Goal: Task Accomplishment & Management: Manage account settings

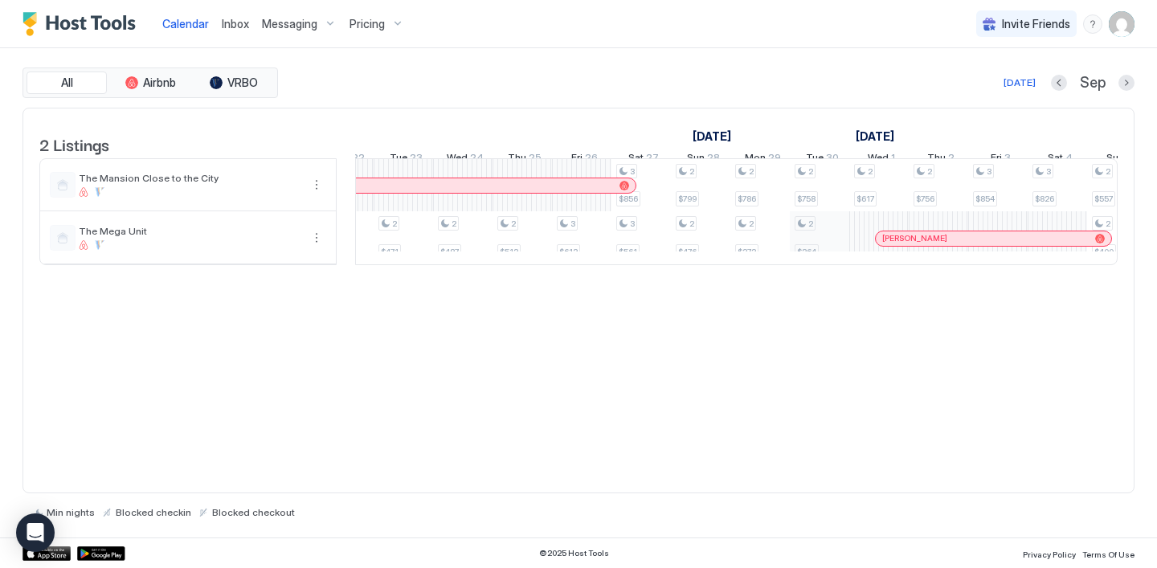
scroll to position [0, 1186]
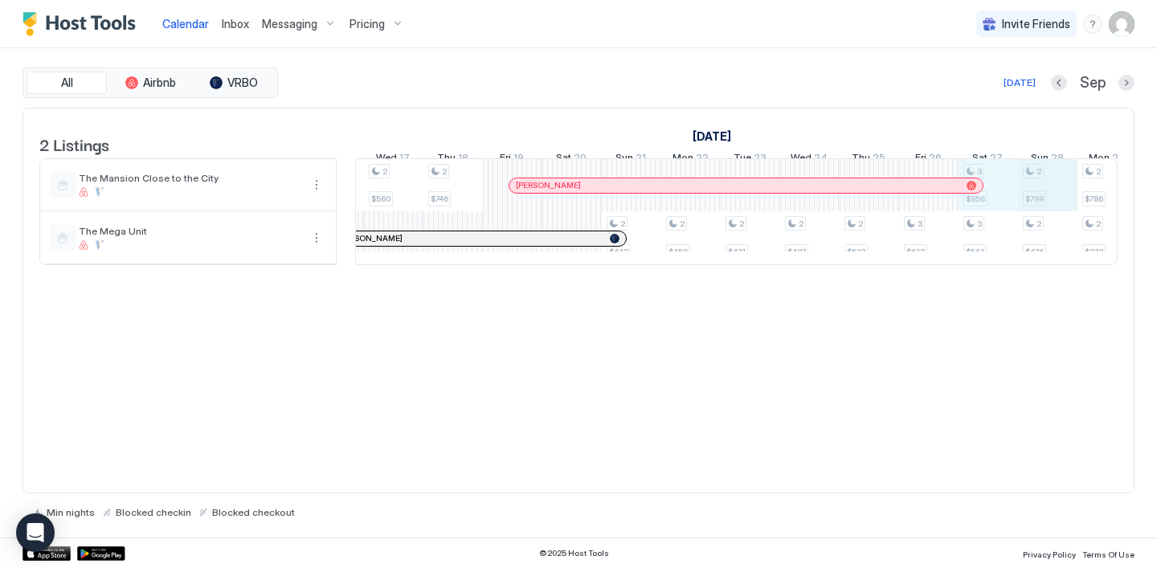
drag, startPoint x: 997, startPoint y: 201, endPoint x: 1022, endPoint y: 201, distance: 24.9
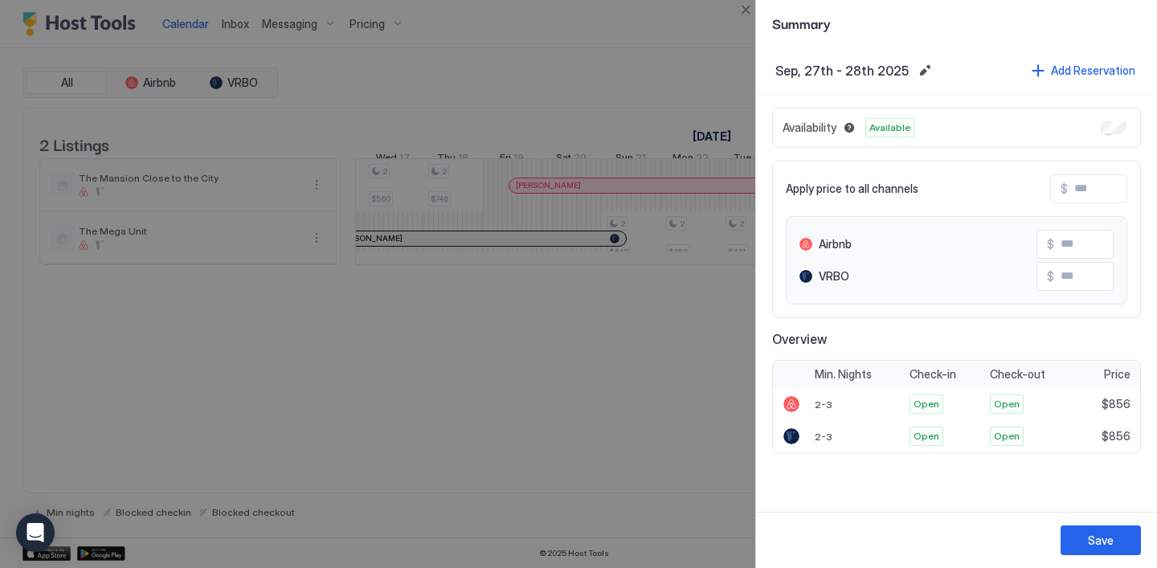
click at [521, 52] on div at bounding box center [578, 284] width 1157 height 568
click at [917, 71] on button "Edit date range" at bounding box center [924, 70] width 19 height 19
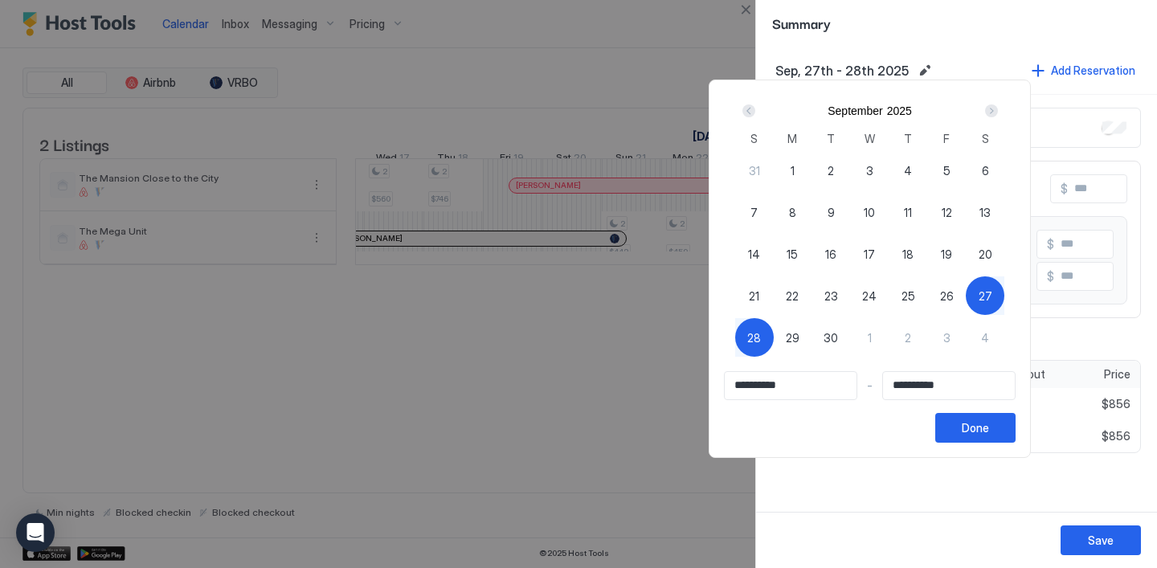
click at [1019, 517] on div at bounding box center [578, 284] width 1157 height 568
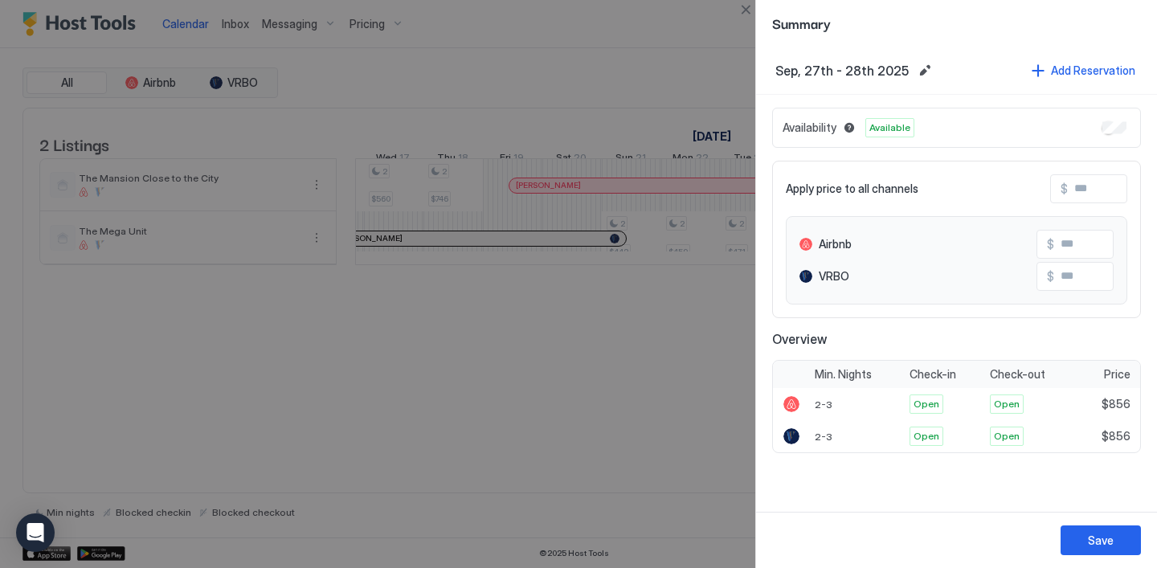
click at [631, 41] on div at bounding box center [578, 284] width 1157 height 568
click at [749, 11] on button "Close" at bounding box center [745, 9] width 19 height 19
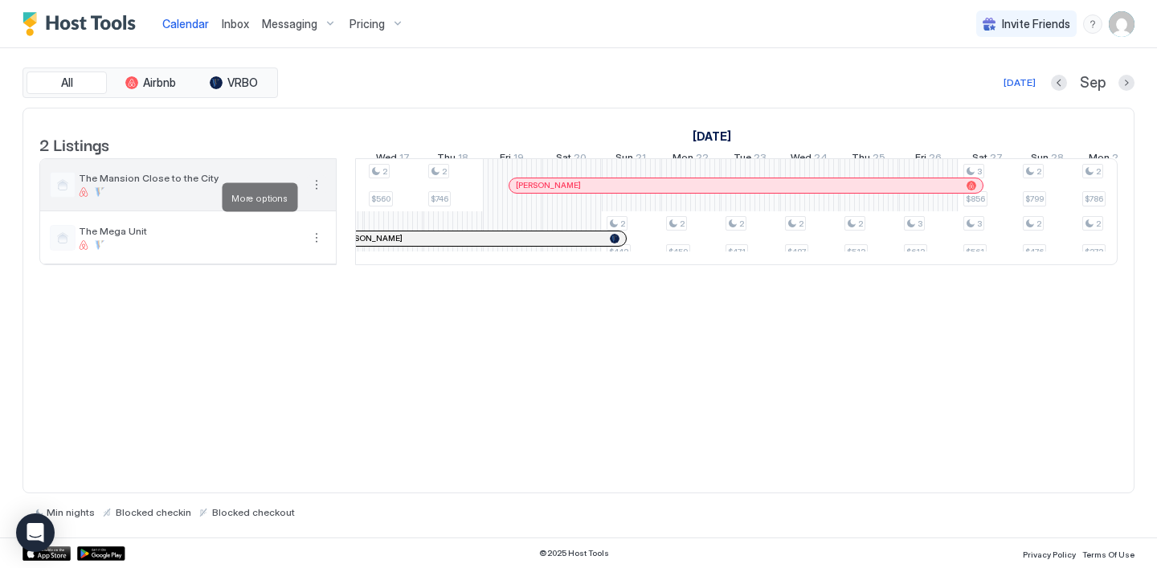
click at [317, 194] on button "More options" at bounding box center [316, 184] width 19 height 19
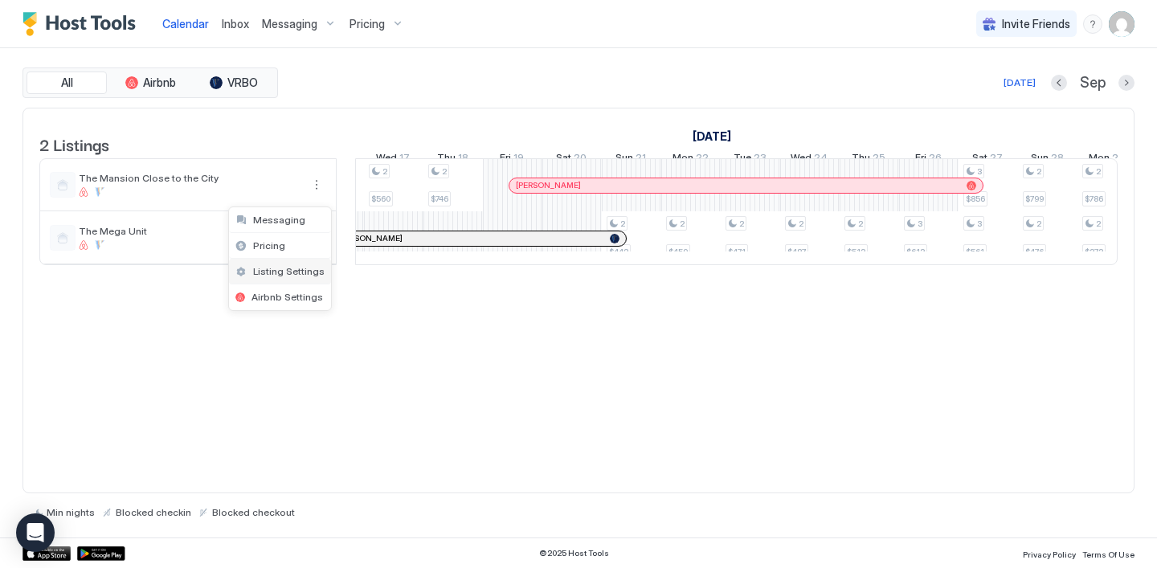
click at [302, 270] on span "Listing Settings" at bounding box center [288, 271] width 71 height 12
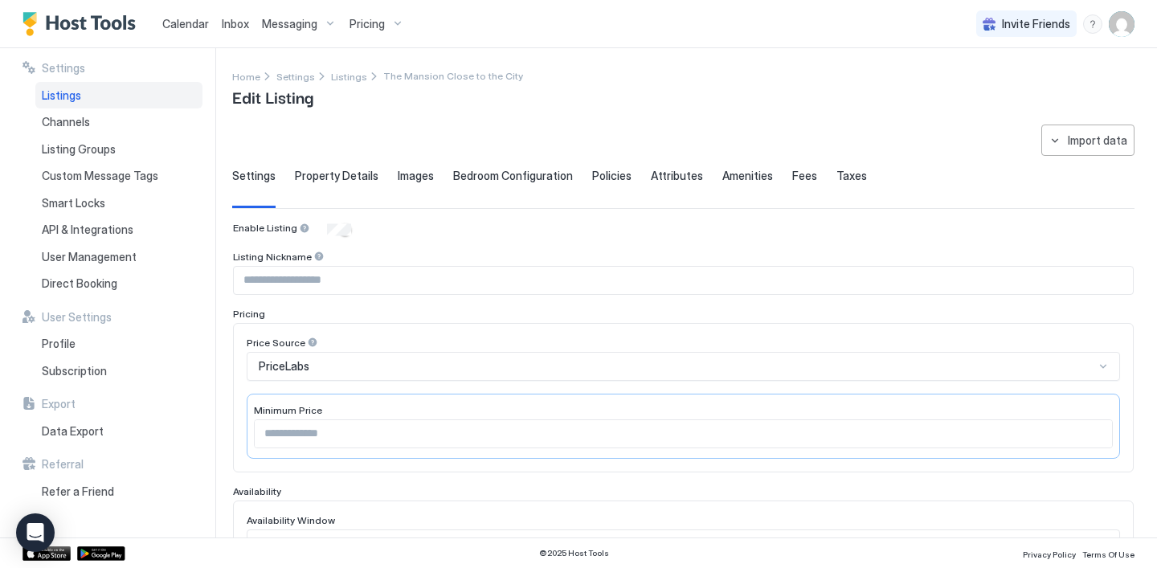
click at [180, 34] on div "Calendar" at bounding box center [185, 24] width 59 height 30
click at [201, 26] on span "Calendar" at bounding box center [185, 24] width 47 height 14
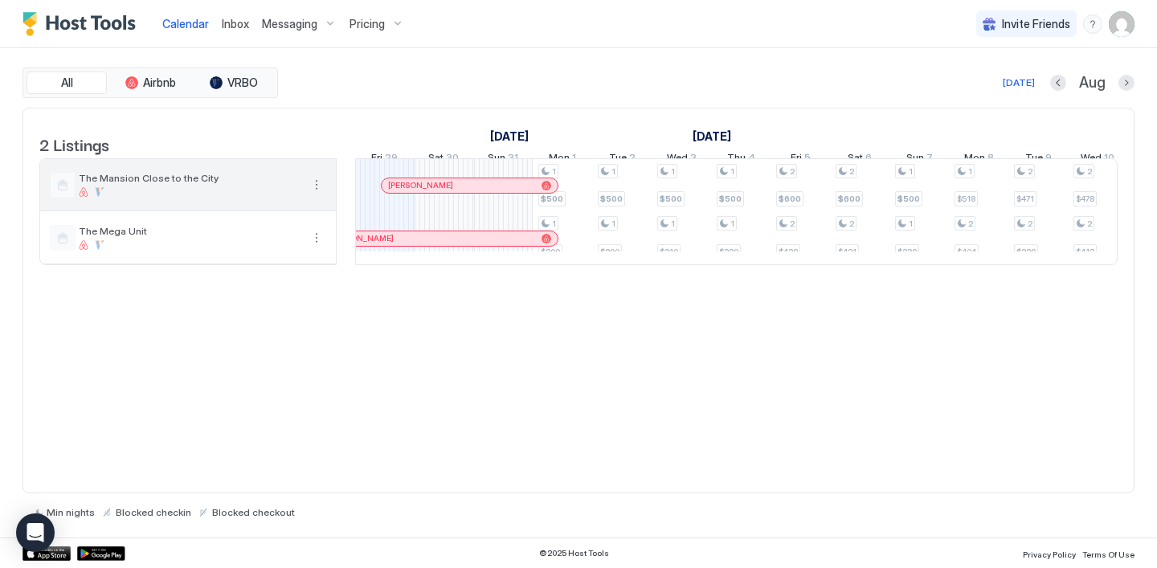
click at [322, 207] on div "The Mansion Close to the City" at bounding box center [188, 184] width 296 height 51
click at [322, 194] on button "More options" at bounding box center [316, 184] width 19 height 19
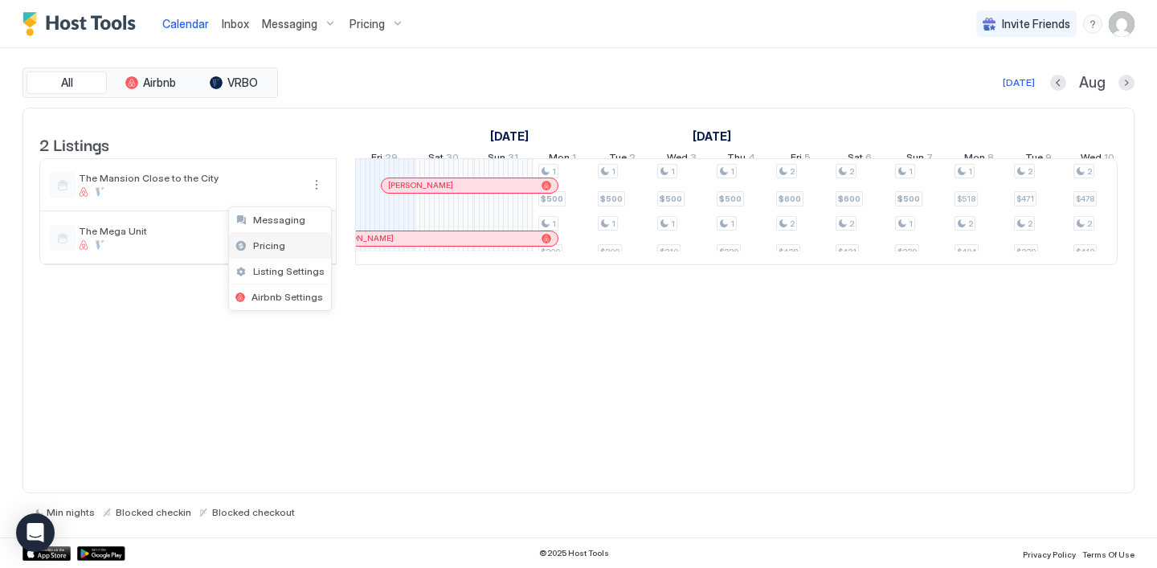
click at [306, 238] on div "Pricing" at bounding box center [280, 246] width 102 height 26
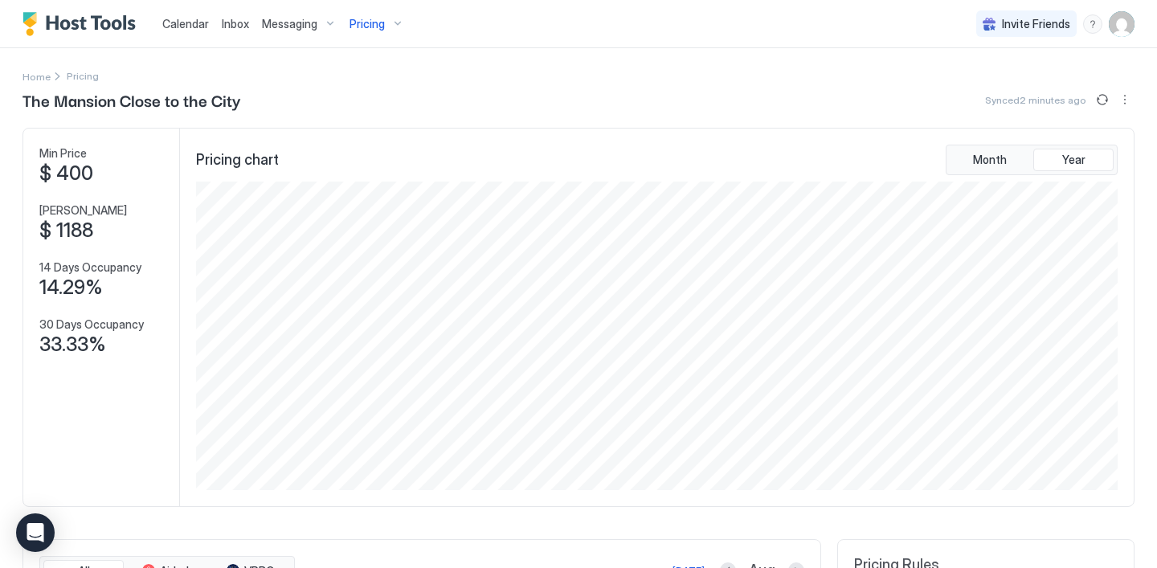
click at [343, 39] on button "Pricing" at bounding box center [376, 23] width 67 height 47
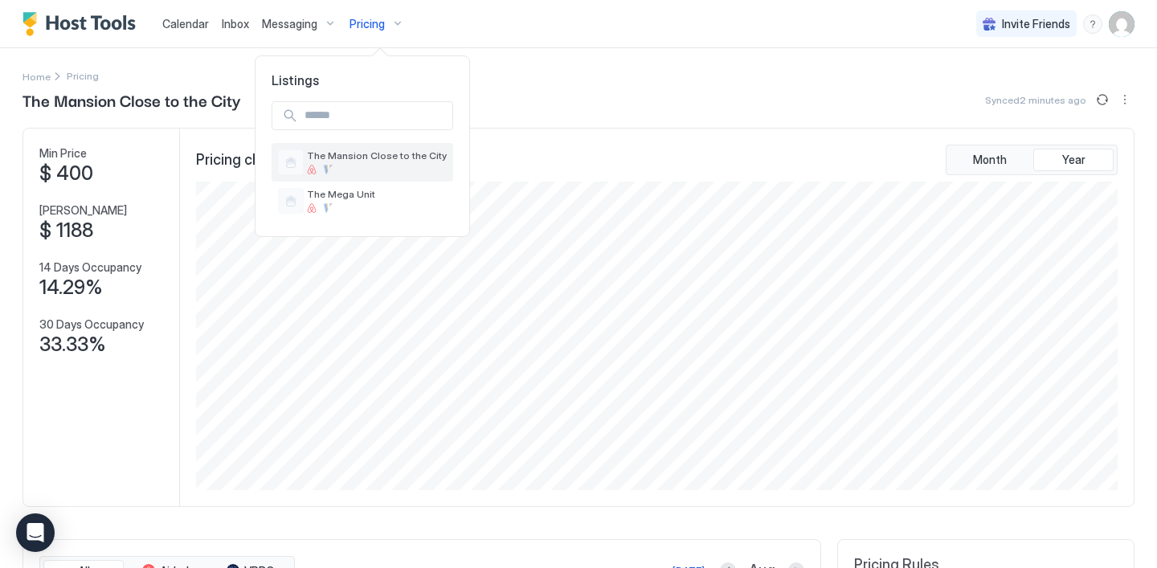
click at [356, 169] on div at bounding box center [377, 170] width 140 height 10
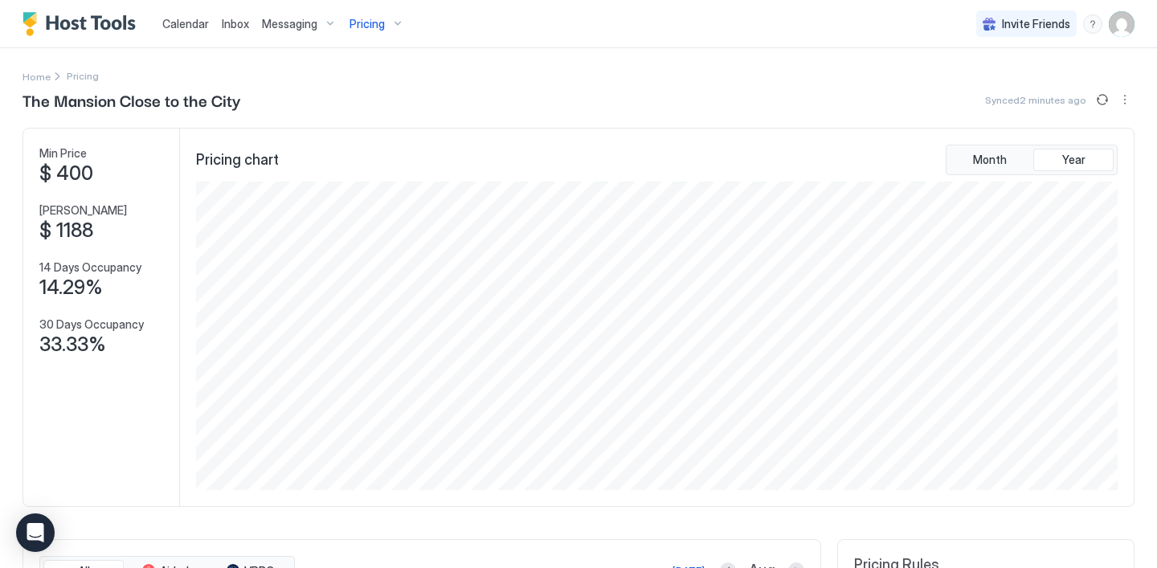
click at [312, 24] on span "Messaging" at bounding box center [289, 24] width 55 height 14
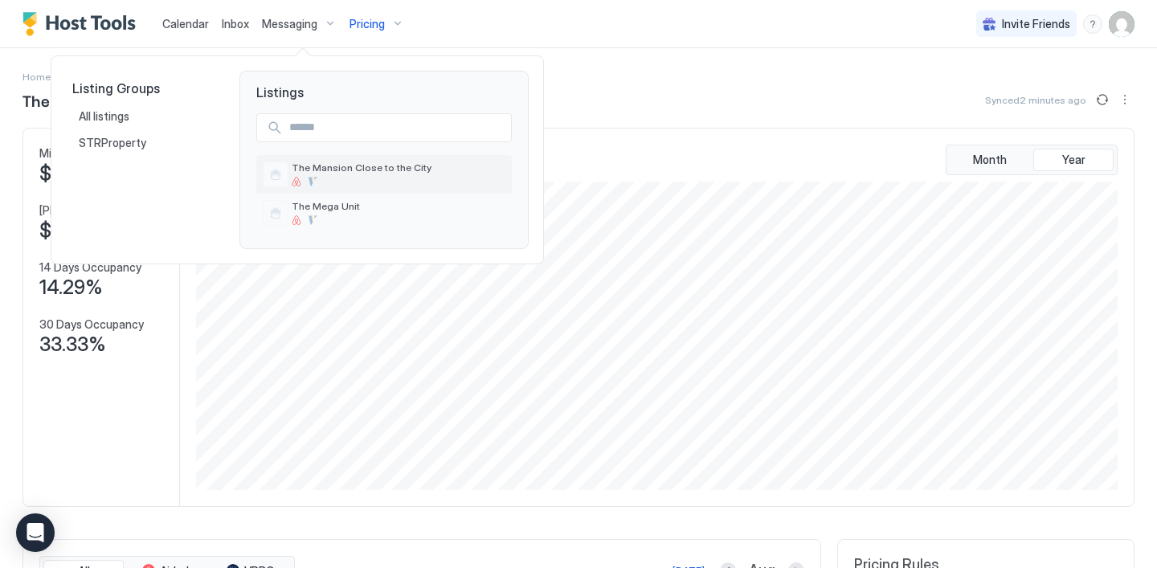
click at [319, 170] on span "The Mansion Close to the City" at bounding box center [399, 167] width 214 height 12
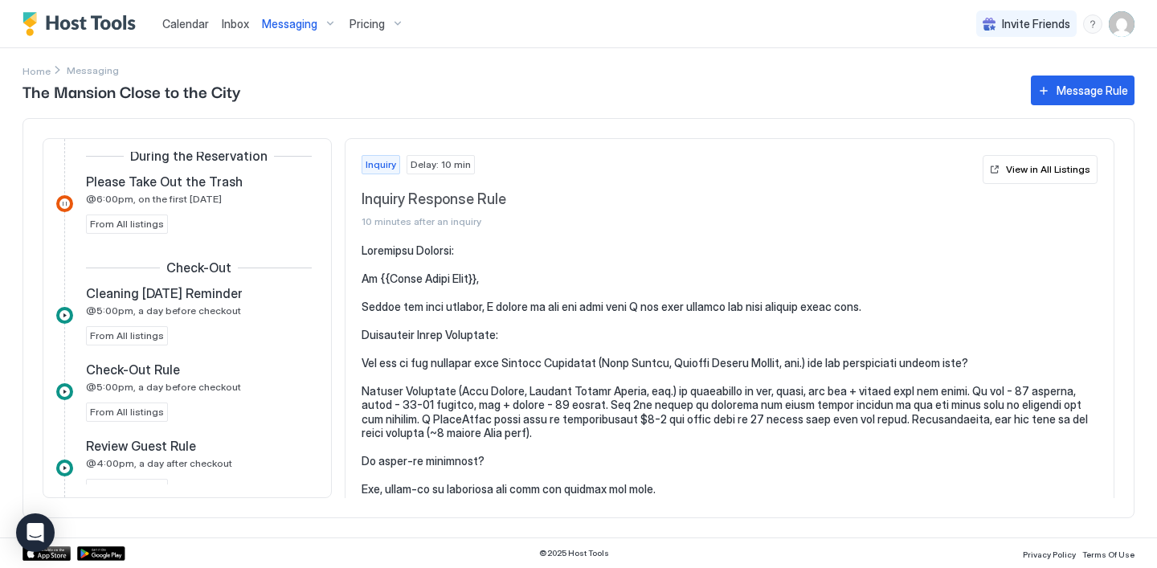
click at [374, 36] on div "Pricing" at bounding box center [376, 23] width 67 height 27
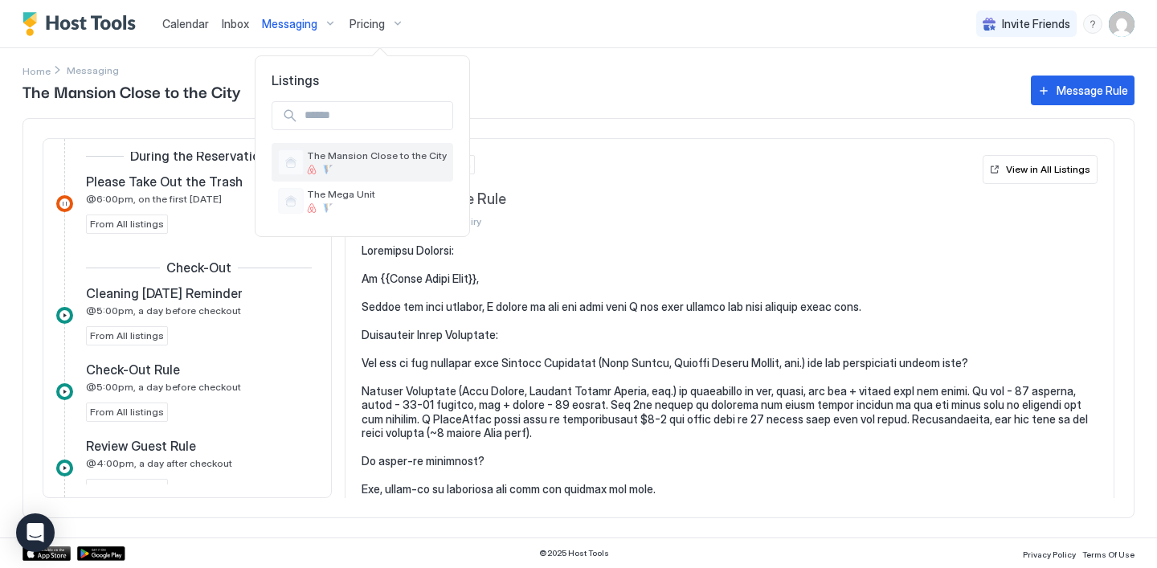
click at [358, 165] on div at bounding box center [377, 170] width 140 height 10
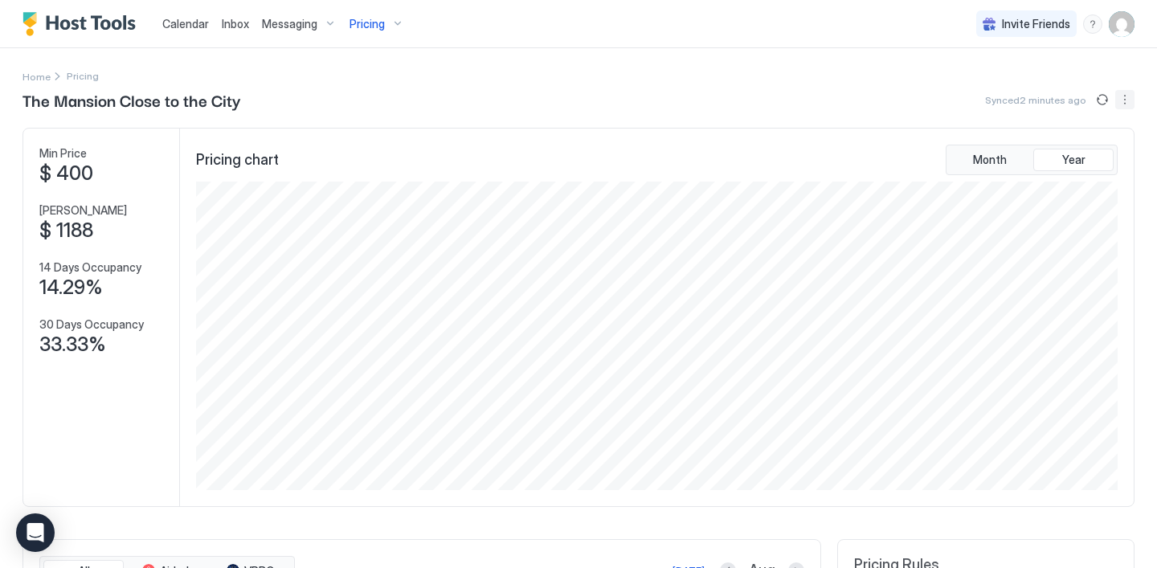
click at [1127, 92] on button "More options" at bounding box center [1124, 99] width 19 height 19
click at [1086, 150] on span "Listing Settings" at bounding box center [1096, 148] width 71 height 12
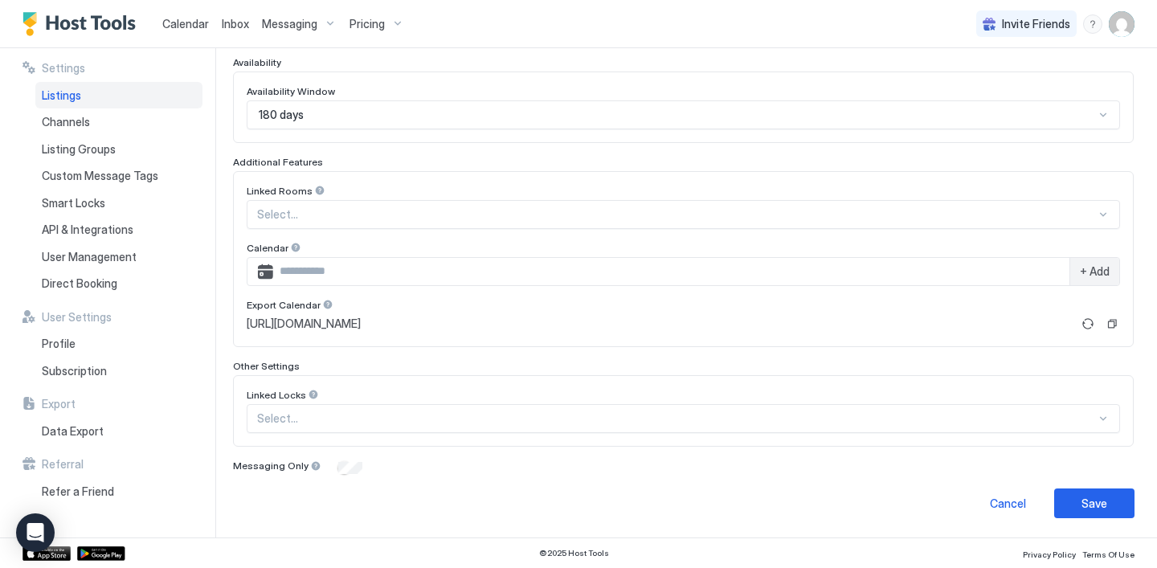
scroll to position [428, 0]
click at [86, 125] on span "Channels" at bounding box center [66, 122] width 48 height 14
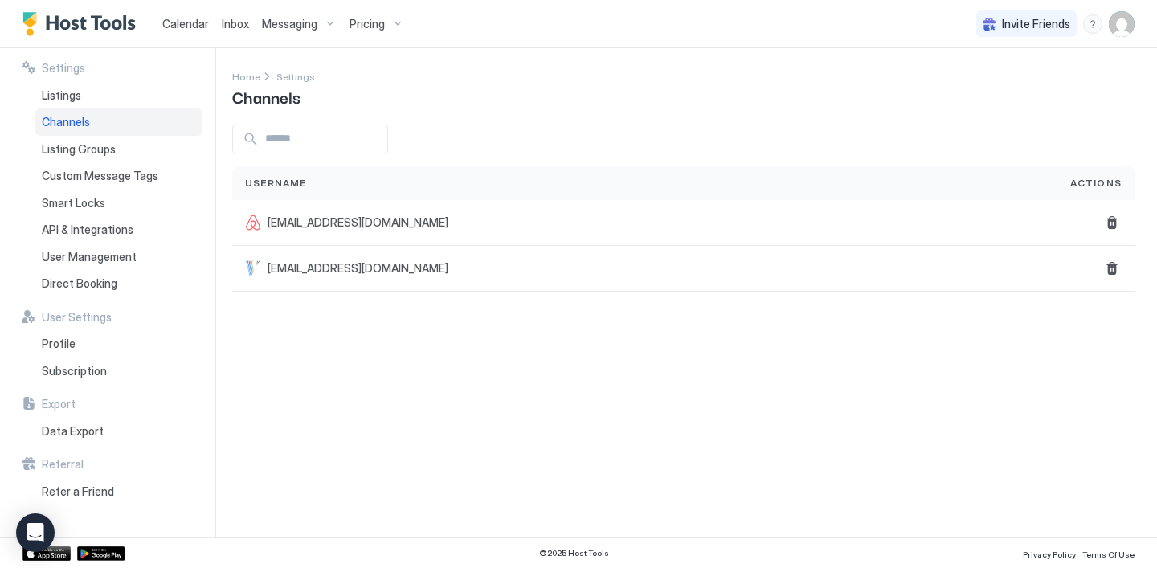
click at [179, 20] on span "Calendar" at bounding box center [185, 24] width 47 height 14
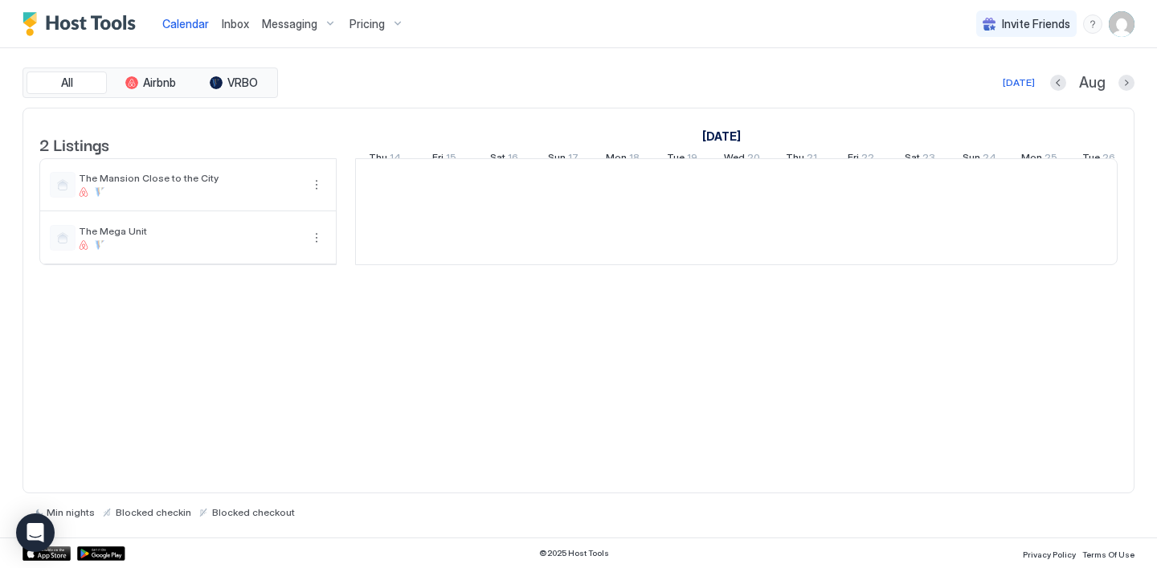
scroll to position [0, 893]
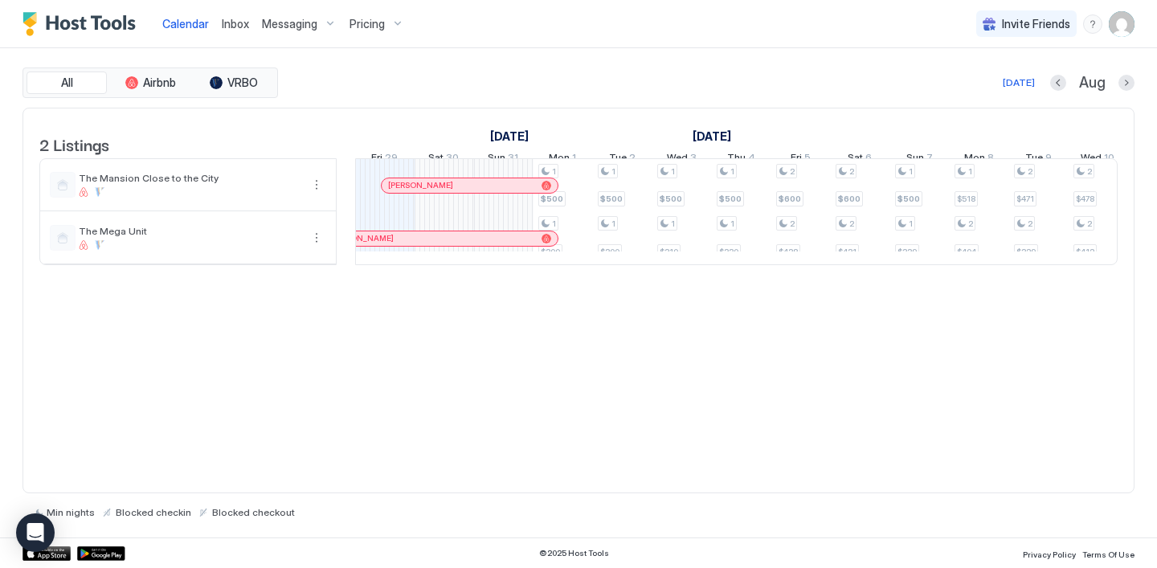
click at [247, 27] on span "Inbox" at bounding box center [235, 24] width 27 height 14
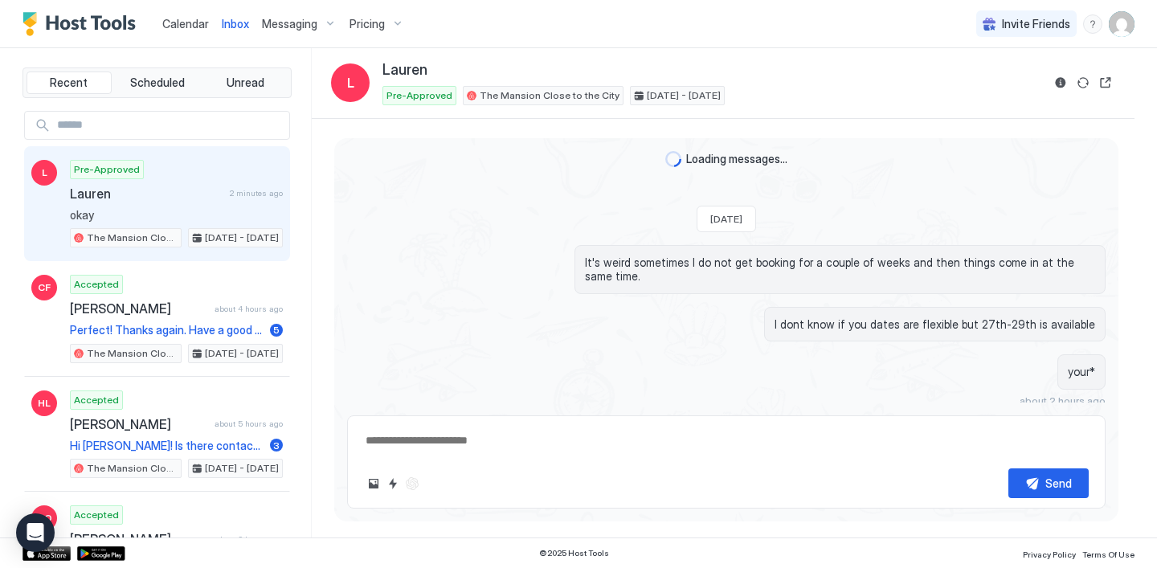
scroll to position [1095, 0]
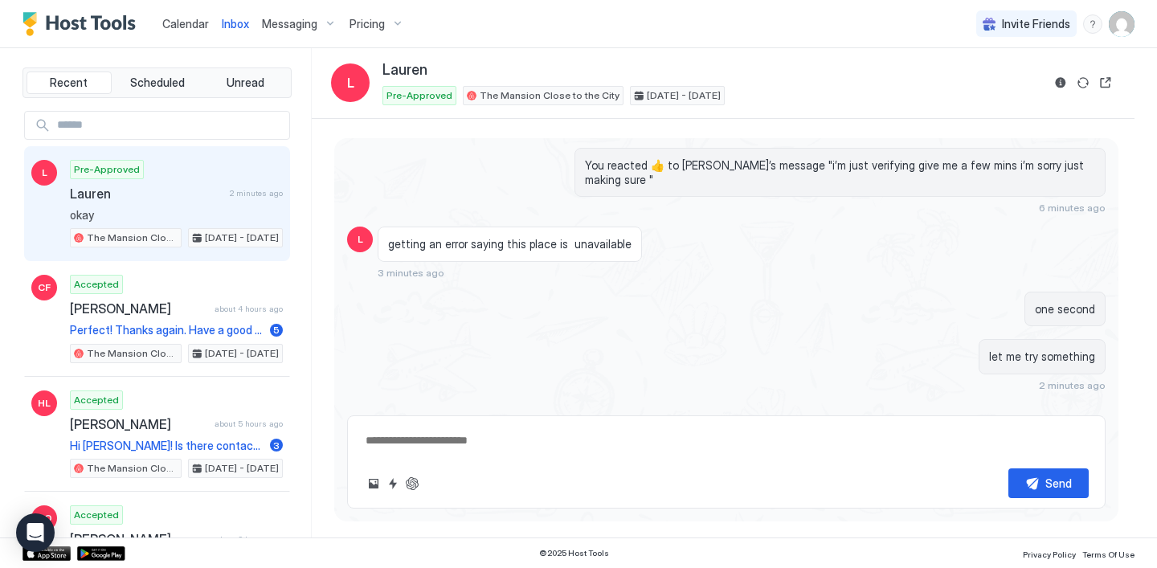
click at [288, 22] on span "Messaging" at bounding box center [289, 24] width 55 height 14
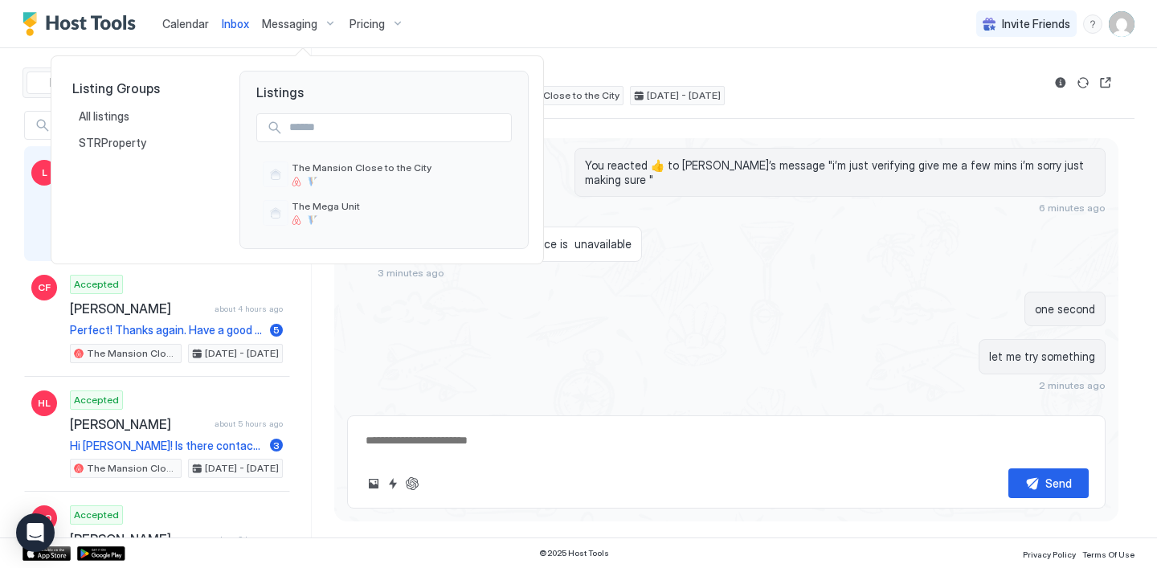
type textarea "*"
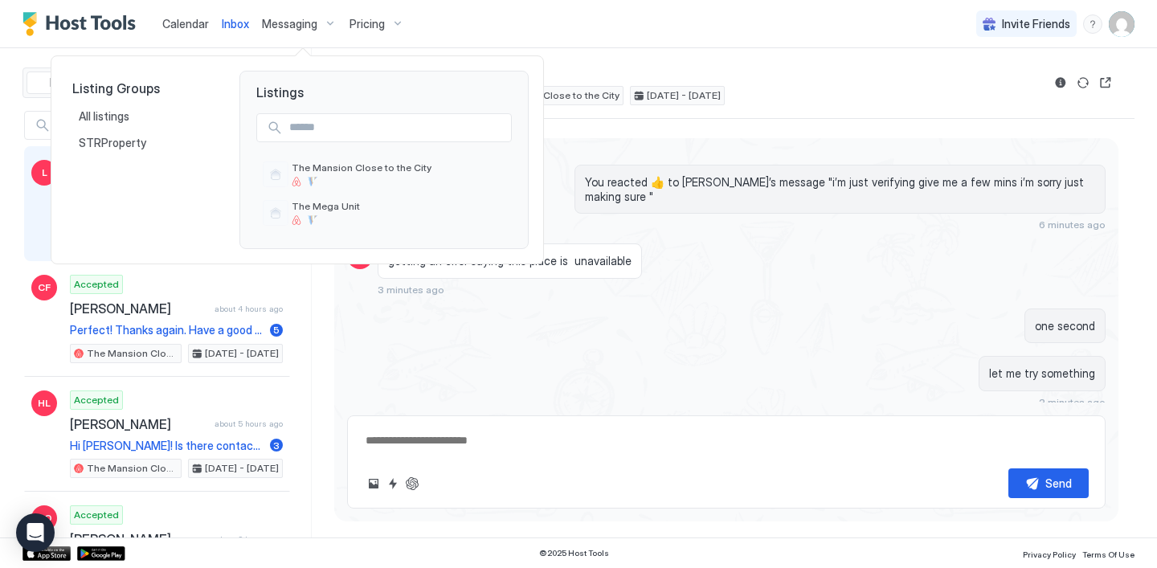
click at [376, 22] on div at bounding box center [578, 284] width 1157 height 568
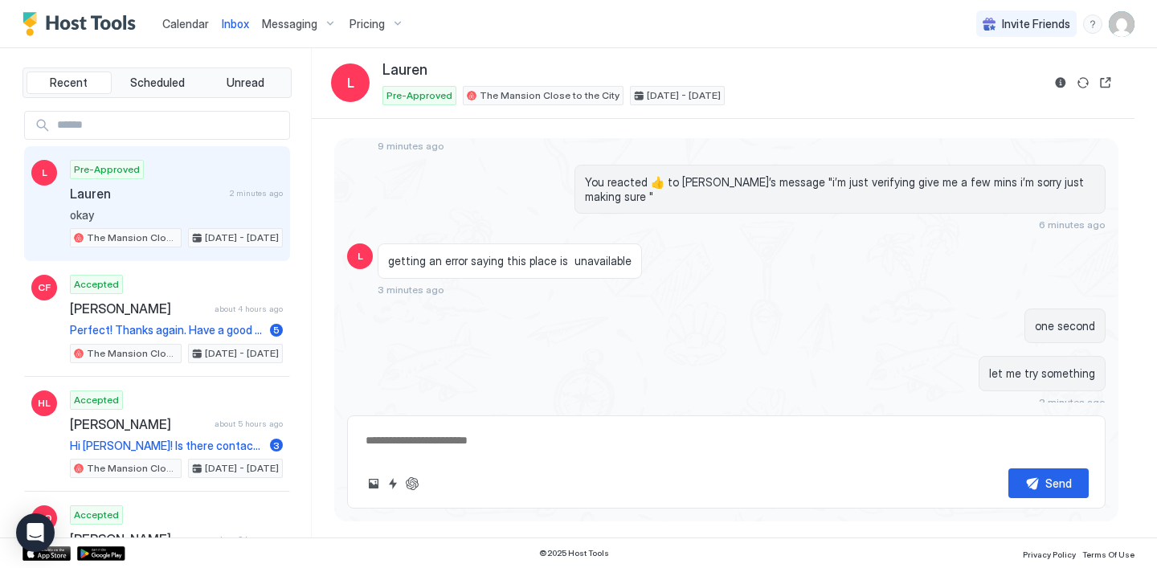
click at [374, 26] on span "Pricing" at bounding box center [366, 24] width 35 height 14
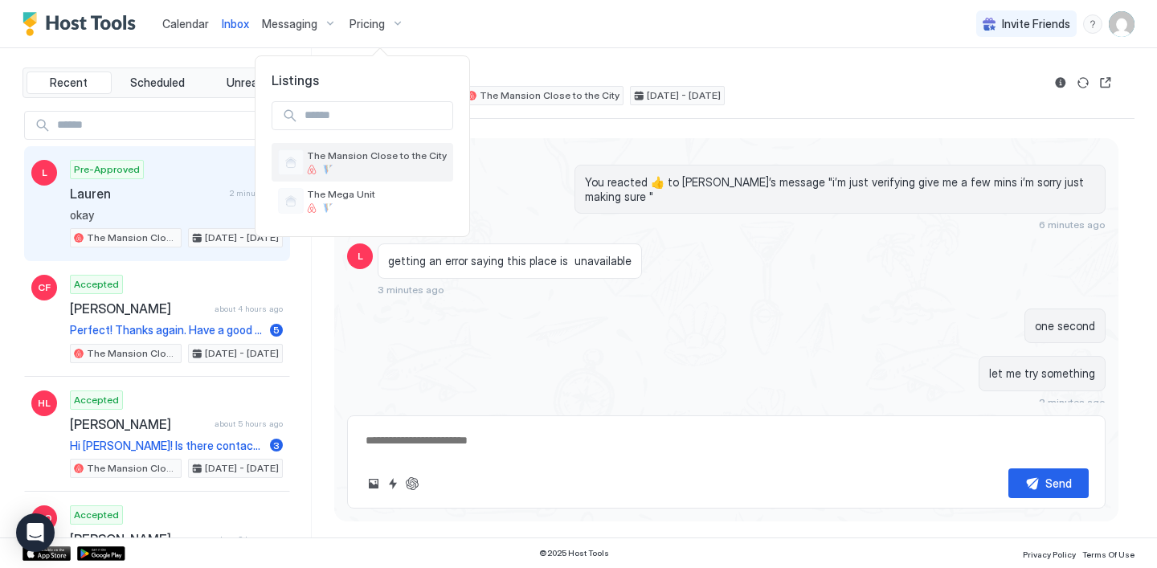
click at [357, 161] on span "The Mansion Close to the City" at bounding box center [377, 155] width 140 height 12
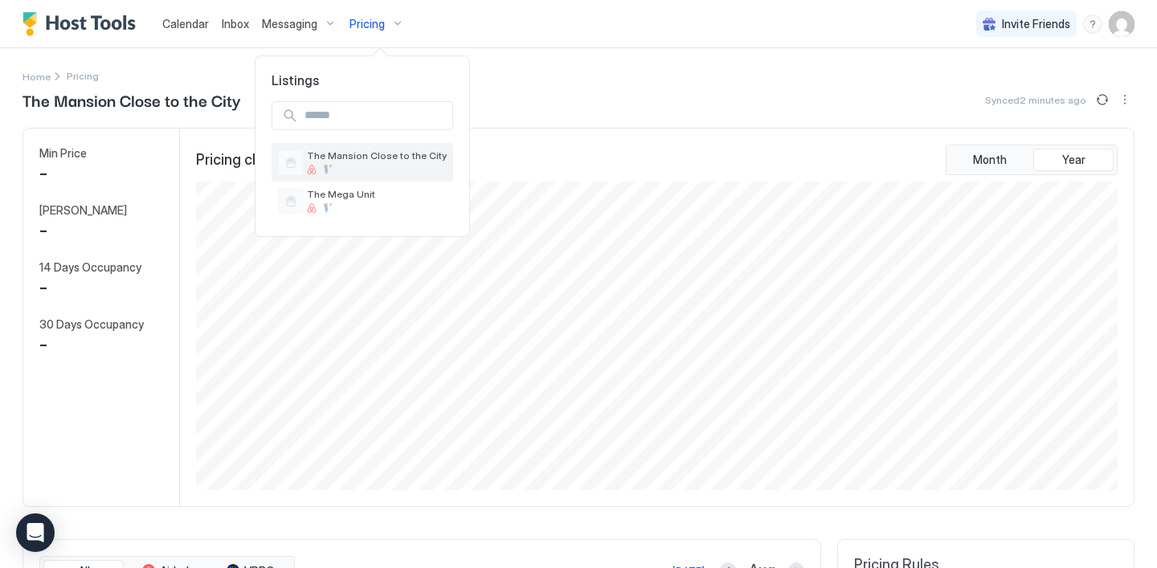
scroll to position [308, 925]
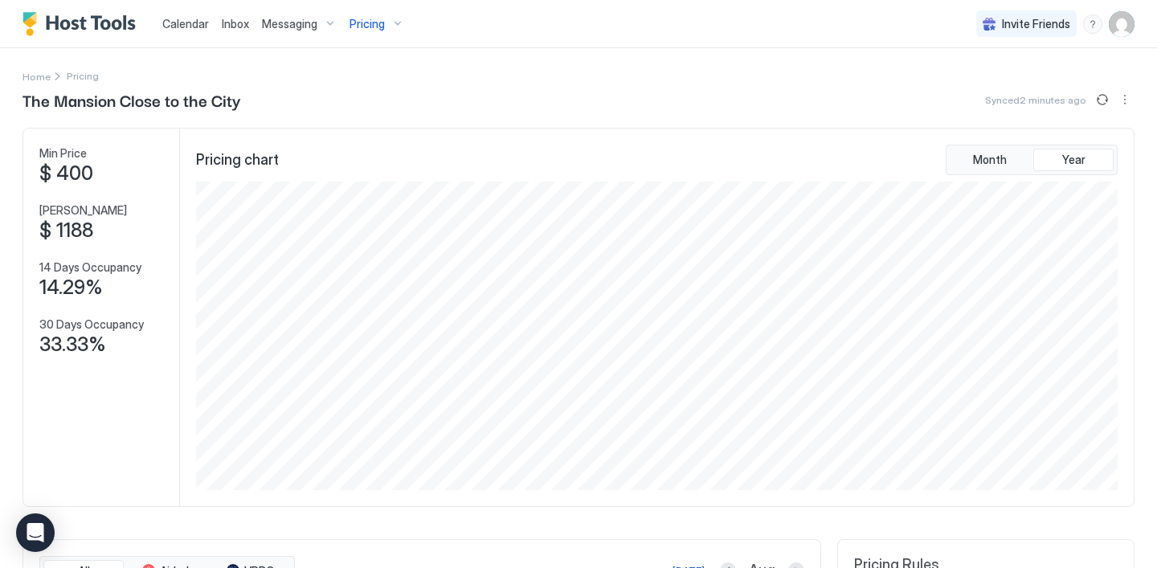
click at [174, 30] on span "Calendar" at bounding box center [185, 24] width 47 height 14
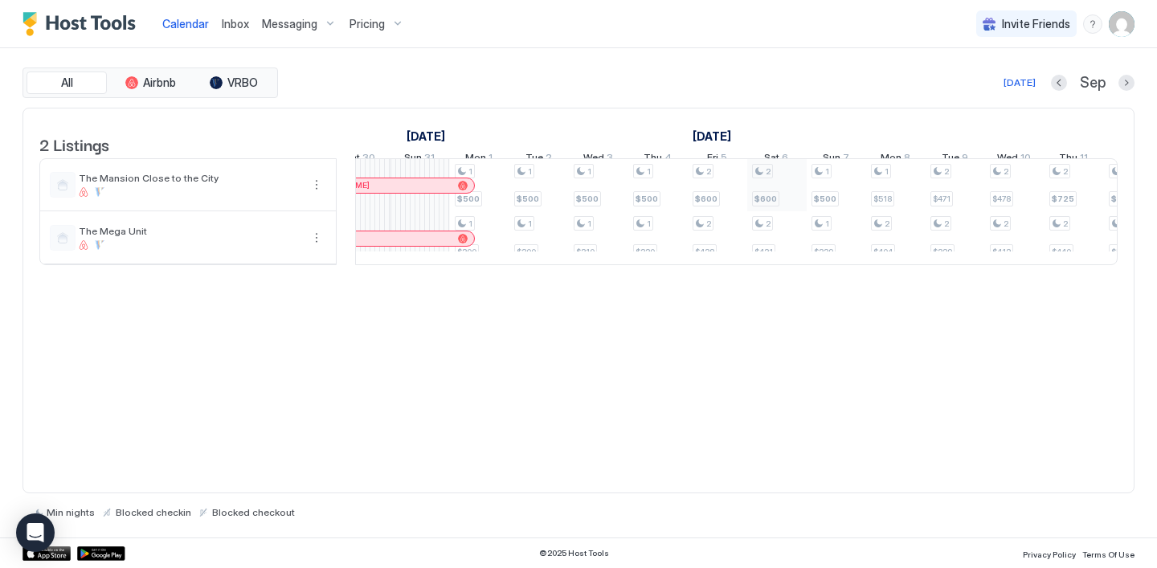
scroll to position [0, 1081]
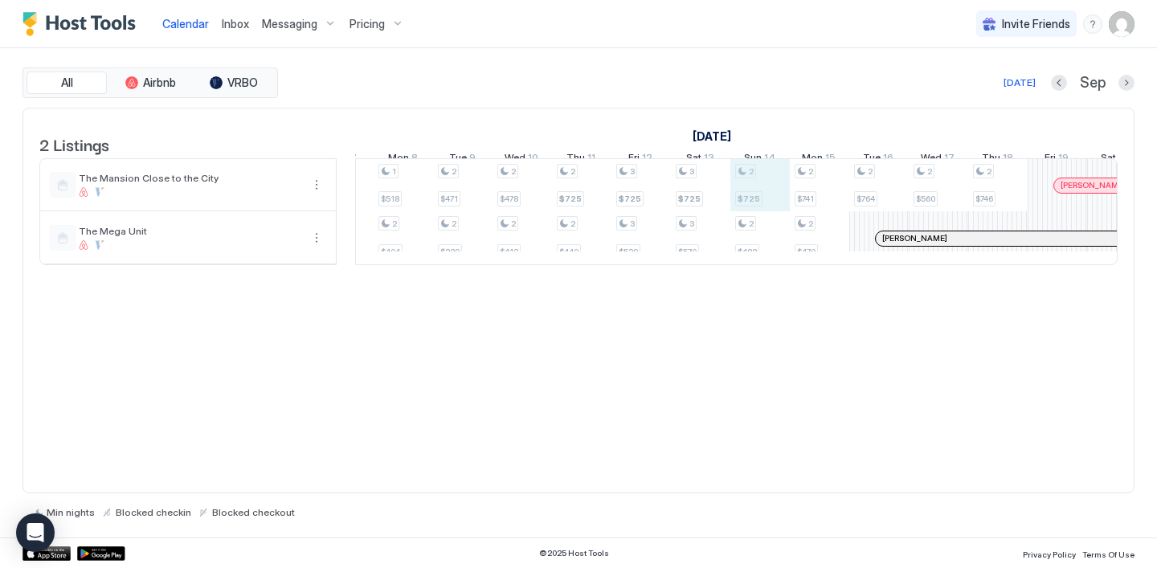
click at [782, 208] on div "1 $500 1 $300 1 $500 1 $300 1 $500 1 $310 1 $500 1 $330 2 $600 2 $438 2 $600 2 …" at bounding box center [462, 211] width 3151 height 105
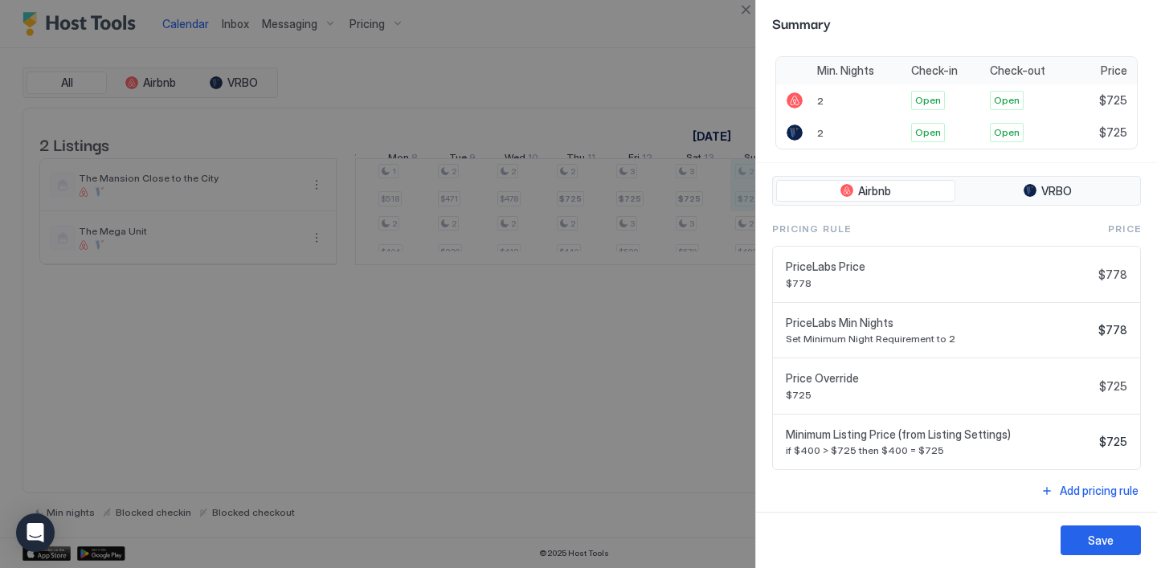
click at [684, 357] on div at bounding box center [578, 284] width 1157 height 568
click at [746, 9] on button "Close" at bounding box center [745, 9] width 19 height 19
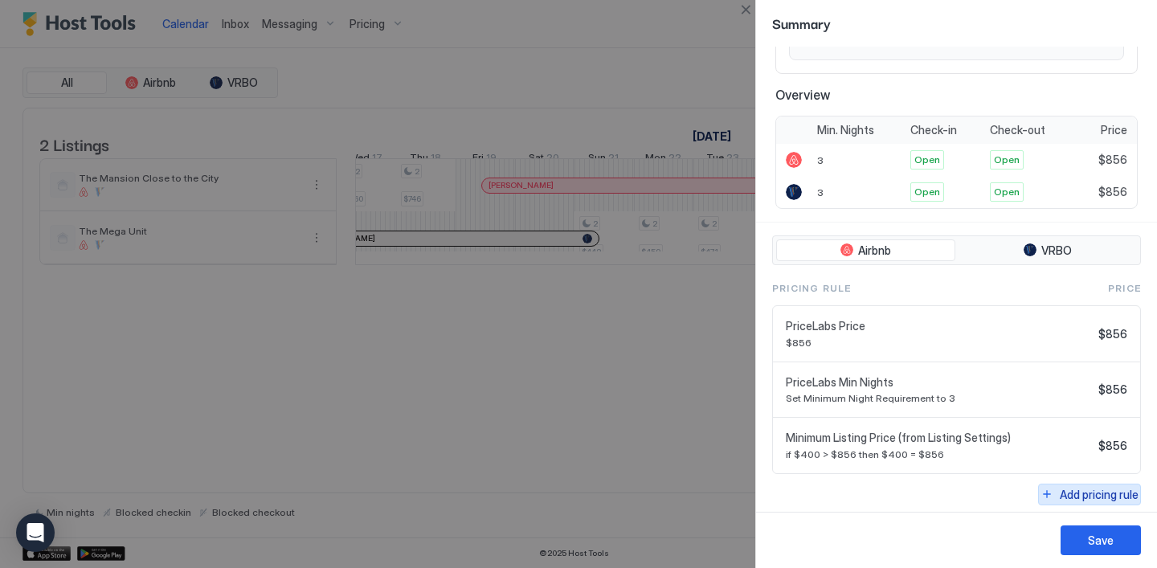
click at [1075, 489] on div "Add pricing rule" at bounding box center [1099, 494] width 79 height 17
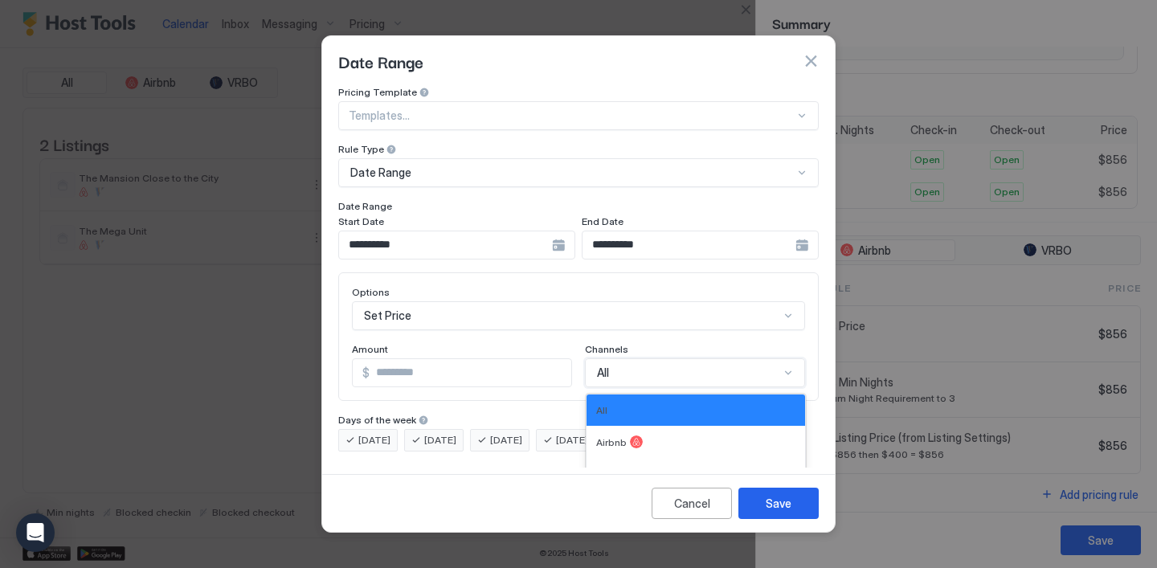
click at [618, 358] on div "All selected, 1 of 4. 4 results available. Use Up and Down to choose options, p…" at bounding box center [695, 372] width 220 height 29
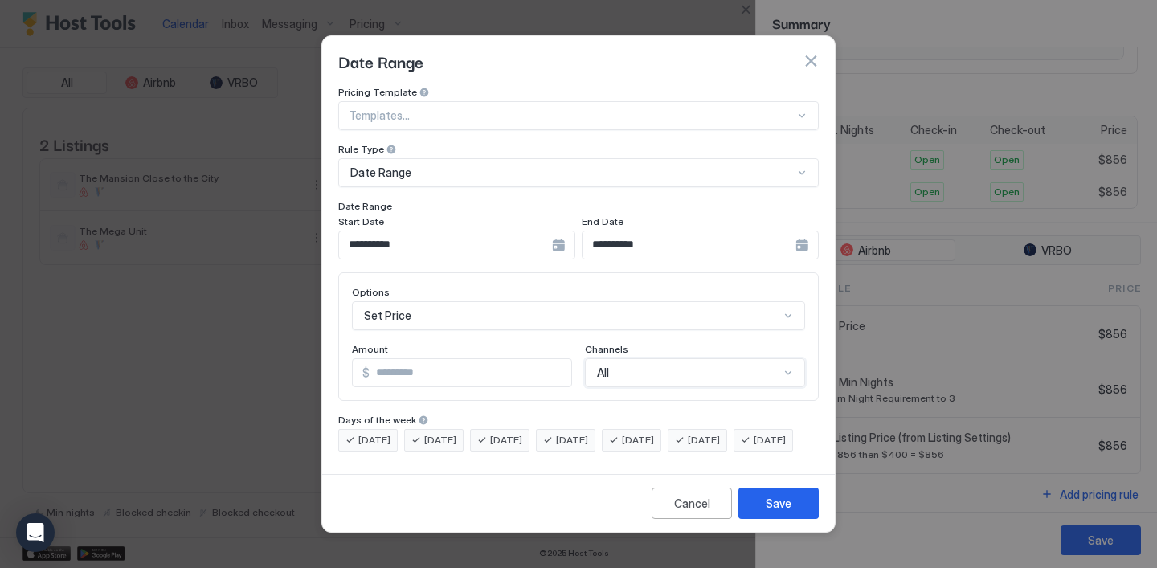
click at [617, 323] on div "Options Set Price Amount $ * Channels All" at bounding box center [578, 336] width 453 height 101
click at [803, 53] on button "button" at bounding box center [811, 61] width 16 height 16
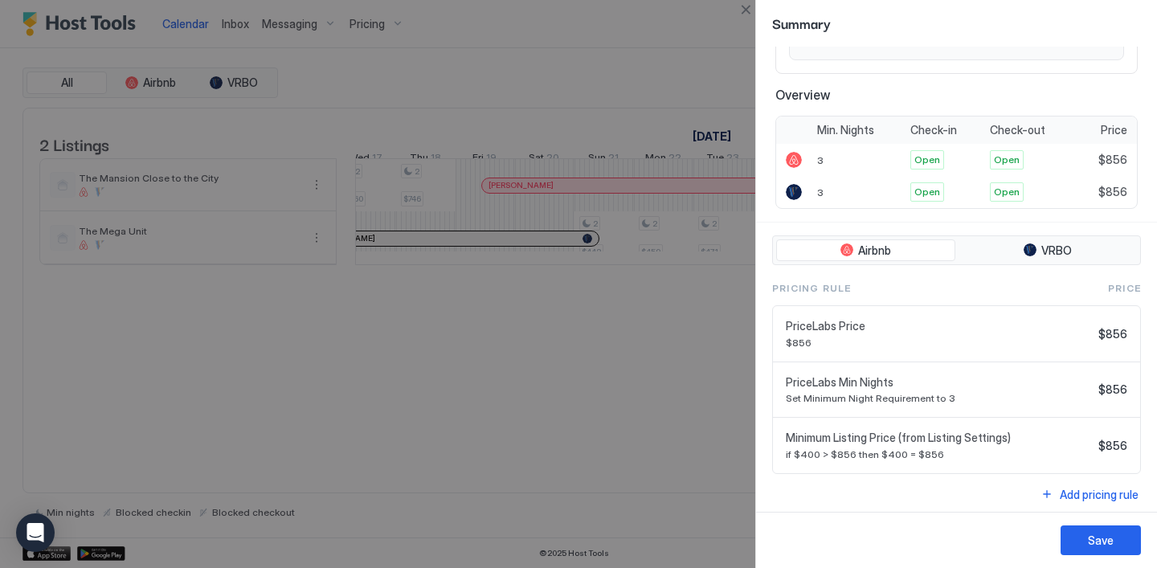
click at [758, 29] on div "Summary" at bounding box center [956, 23] width 401 height 47
click at [718, 96] on div at bounding box center [578, 284] width 1157 height 568
click at [972, 440] on span "Minimum Listing Price (from Listing Settings)" at bounding box center [939, 438] width 306 height 14
click at [738, 6] on button "Close" at bounding box center [745, 9] width 19 height 19
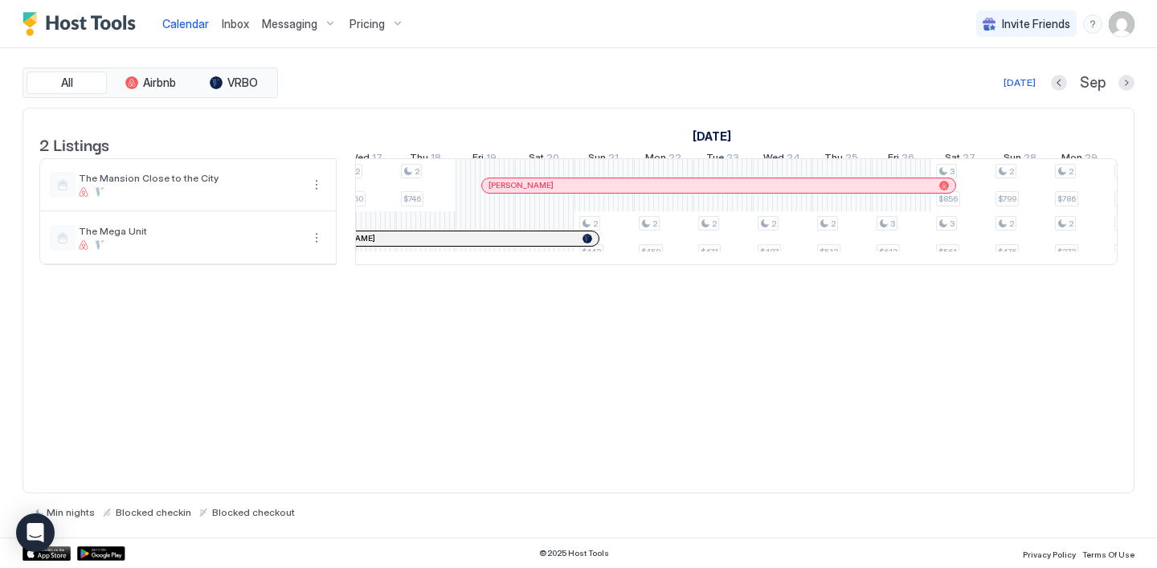
click at [369, 28] on span "Pricing" at bounding box center [366, 24] width 35 height 14
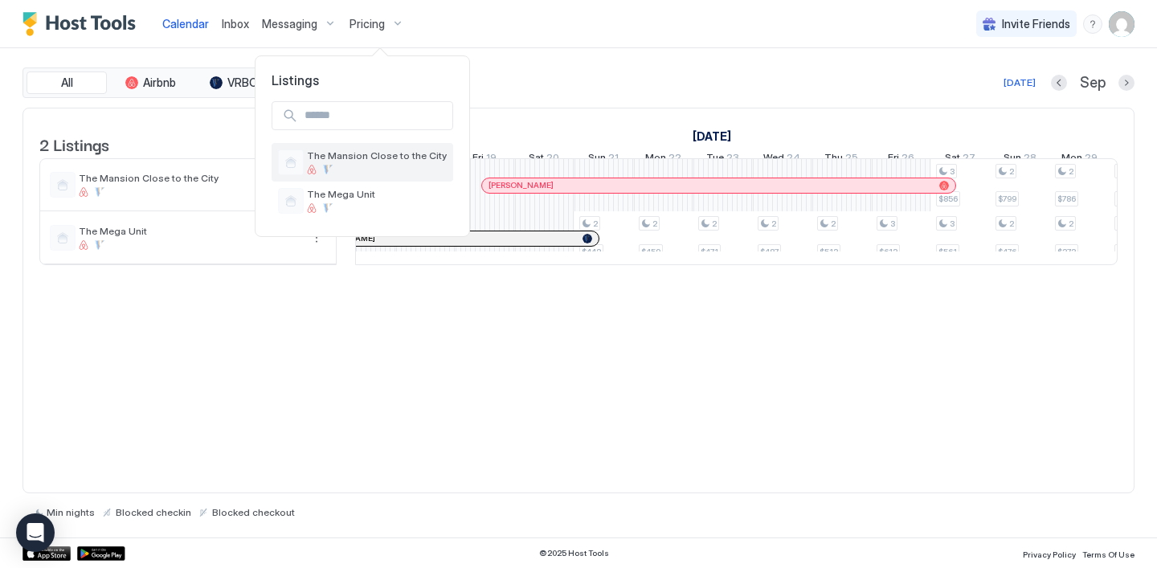
click at [376, 153] on span "The Mansion Close to the City" at bounding box center [377, 155] width 140 height 12
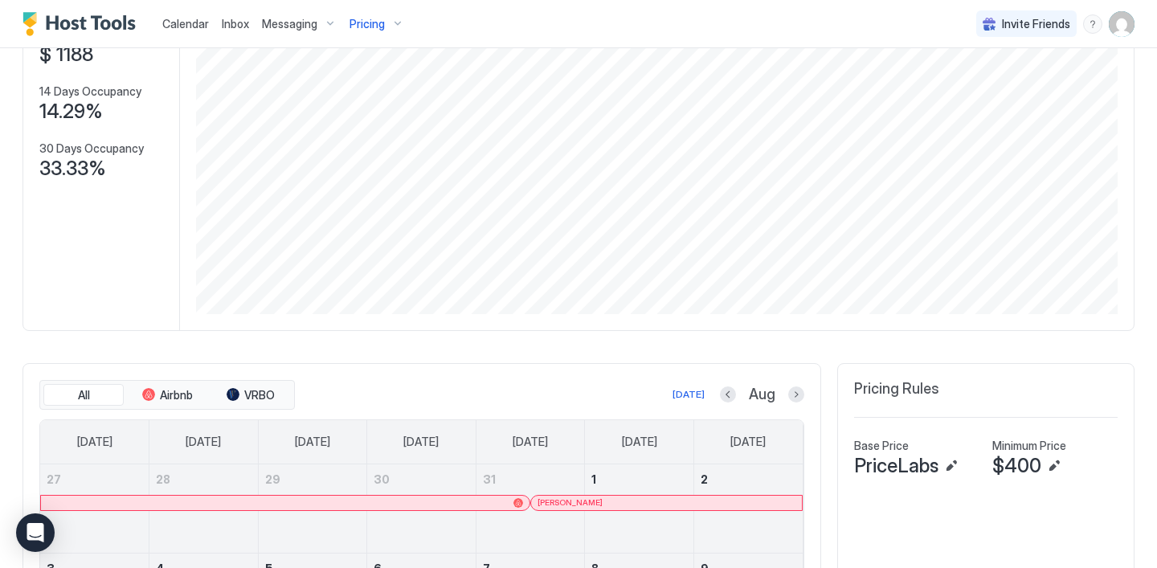
scroll to position [251, 0]
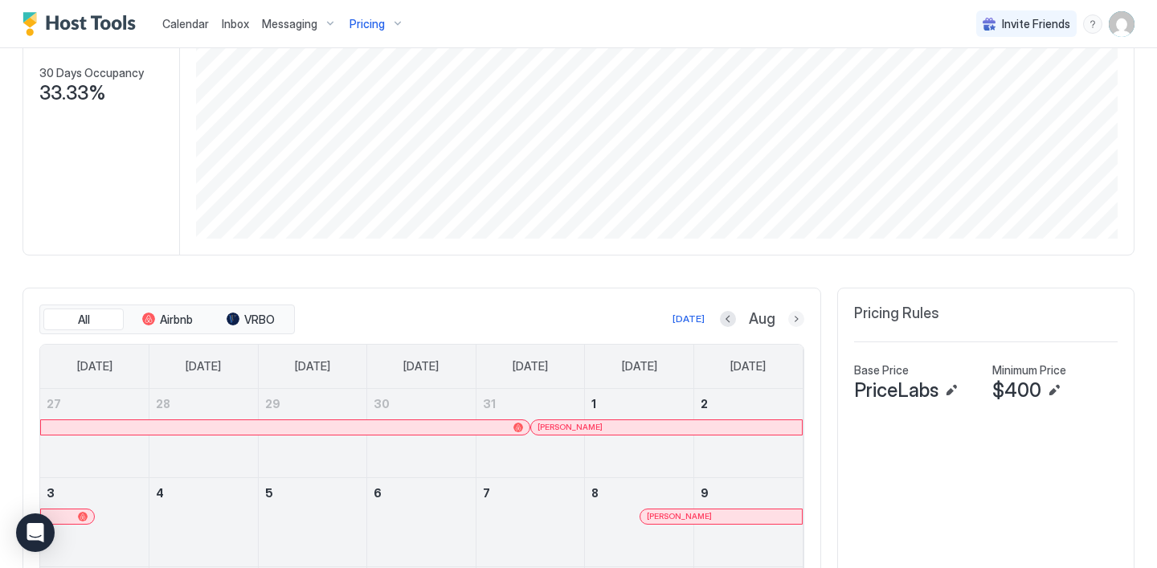
click at [795, 313] on button "Next month" at bounding box center [796, 319] width 16 height 16
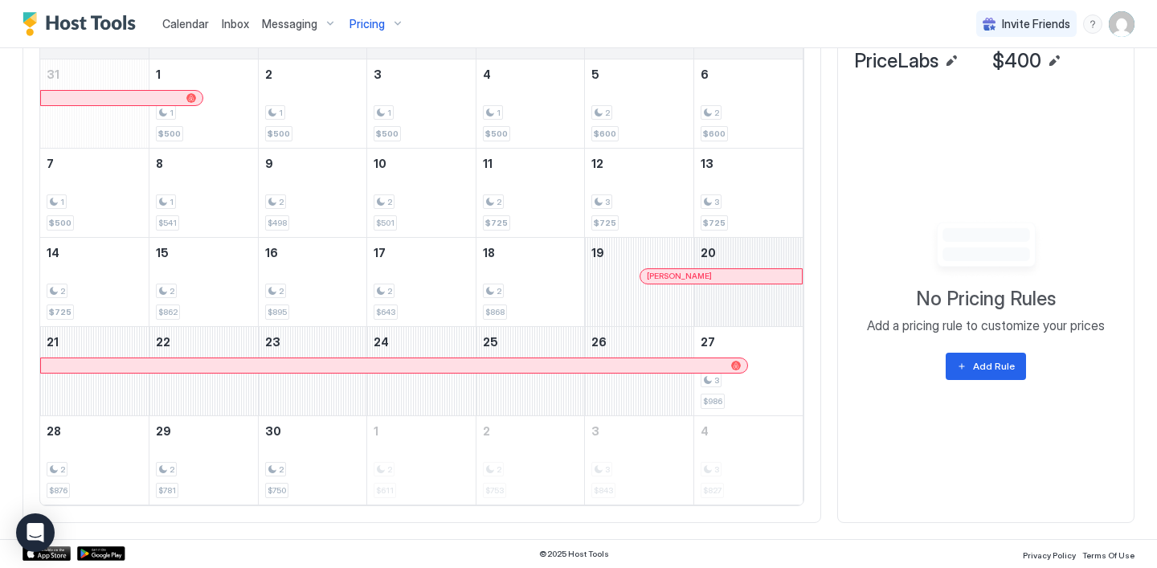
scroll to position [579, 0]
click at [734, 391] on div "3 $986" at bounding box center [749, 373] width 96 height 76
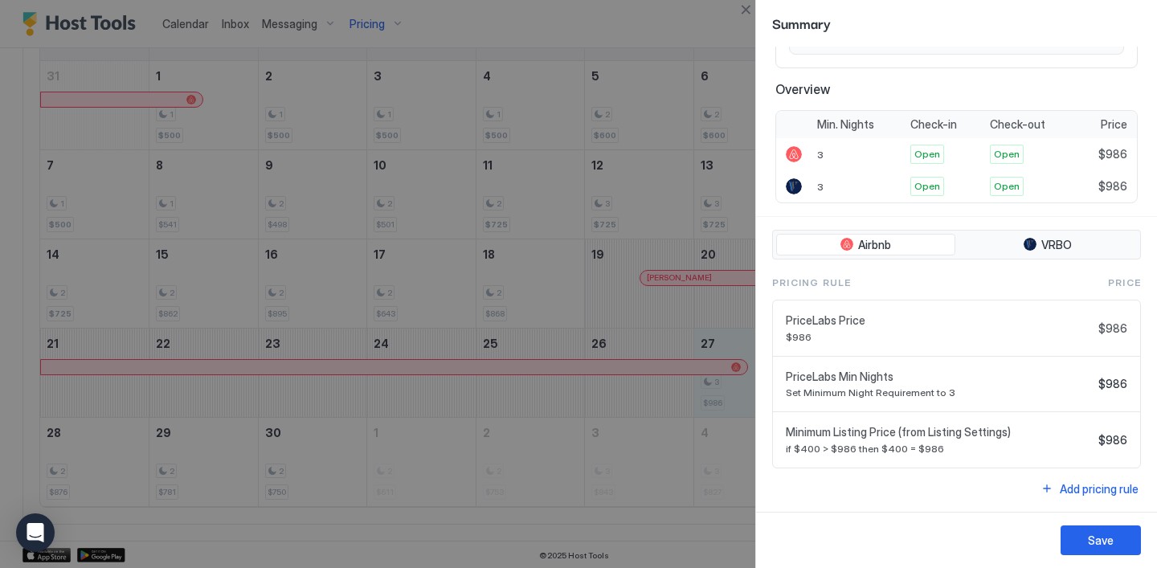
scroll to position [248, 0]
click at [1076, 487] on div "Add pricing rule" at bounding box center [1099, 490] width 79 height 17
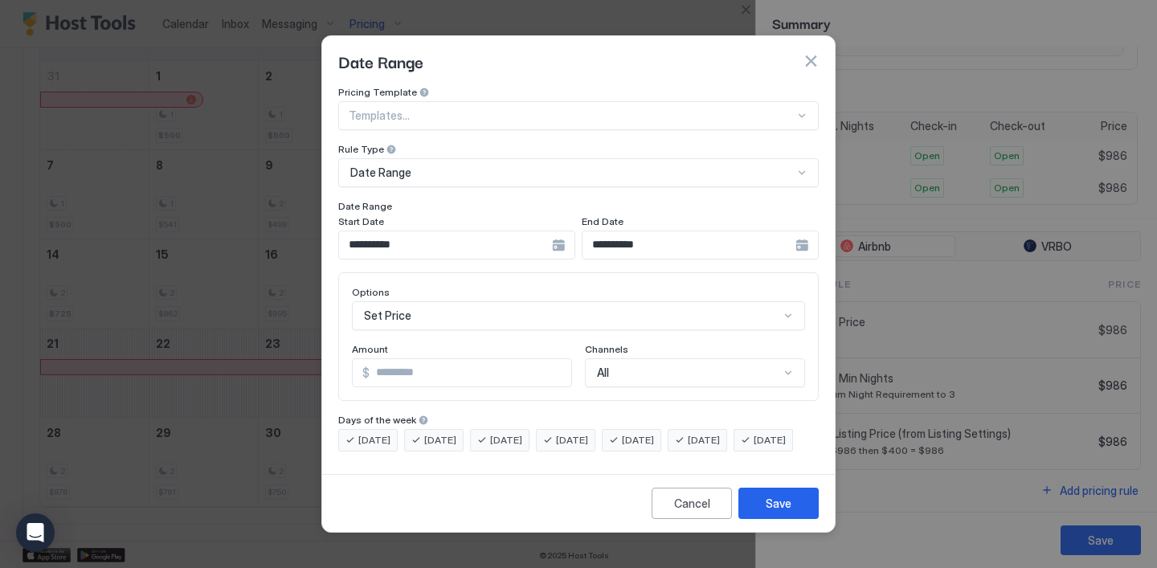
scroll to position [83, 0]
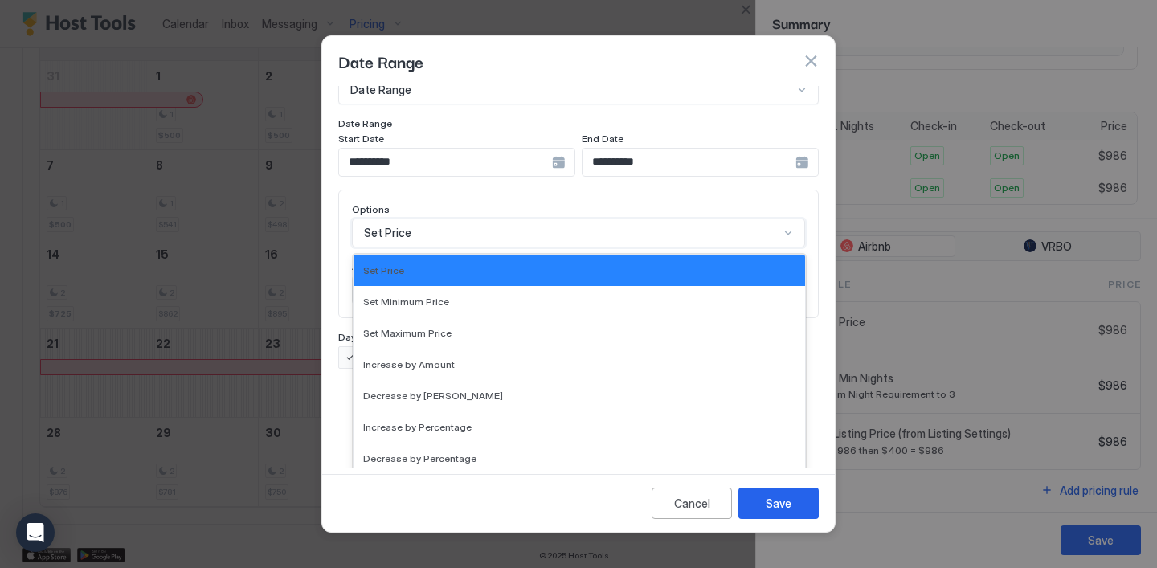
click at [567, 247] on div "Set Price selected, 1 of 17. 17 results available. Use Up and Down to choose op…" at bounding box center [578, 233] width 453 height 29
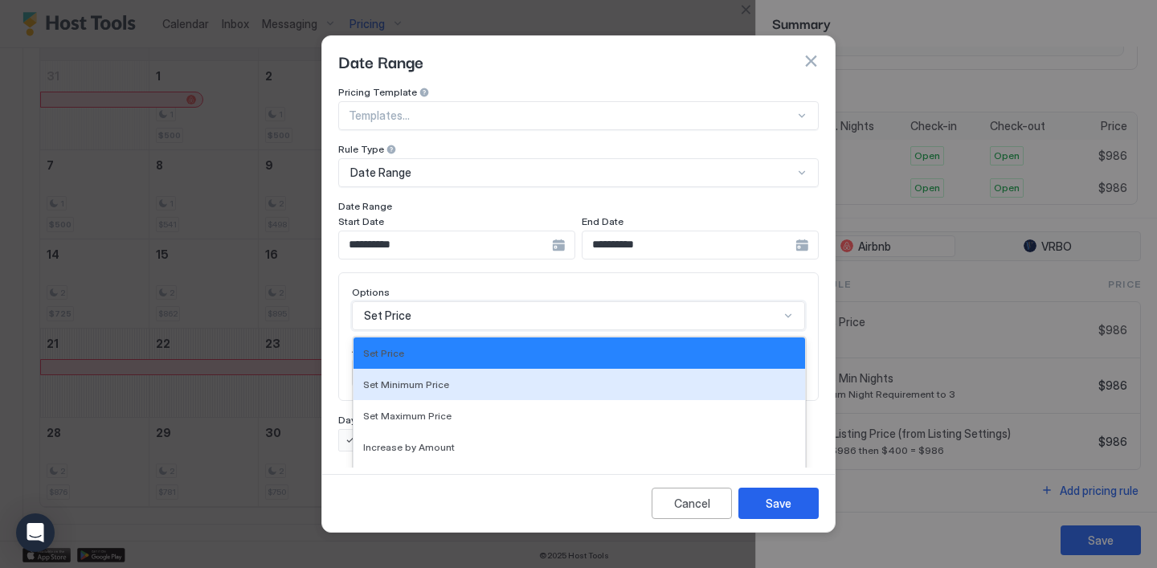
scroll to position [0, 0]
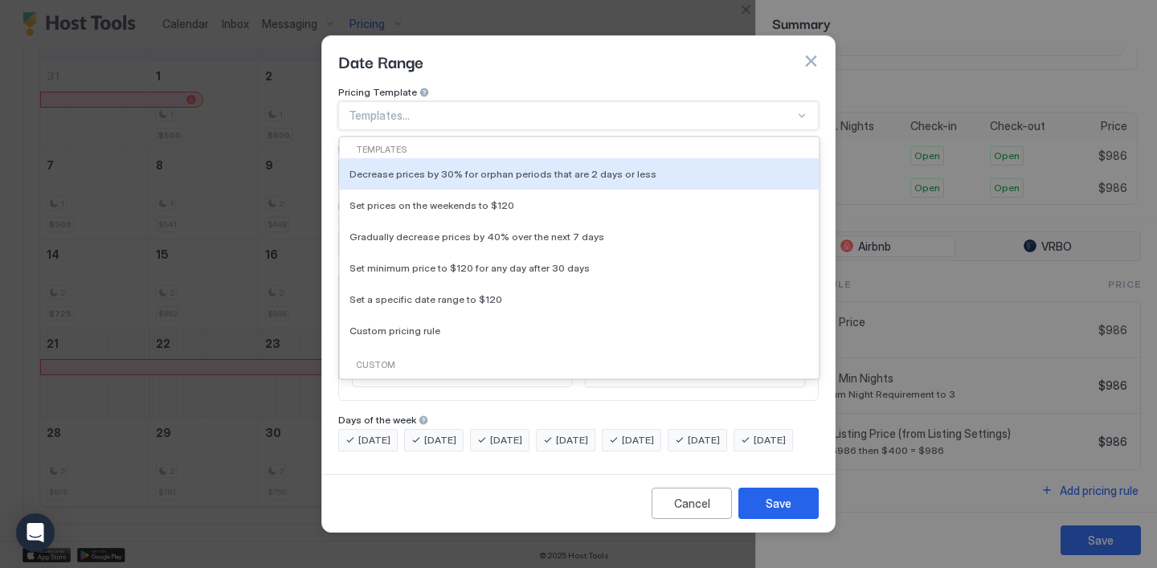
click at [594, 108] on div at bounding box center [572, 115] width 446 height 14
click at [595, 108] on div at bounding box center [572, 115] width 446 height 14
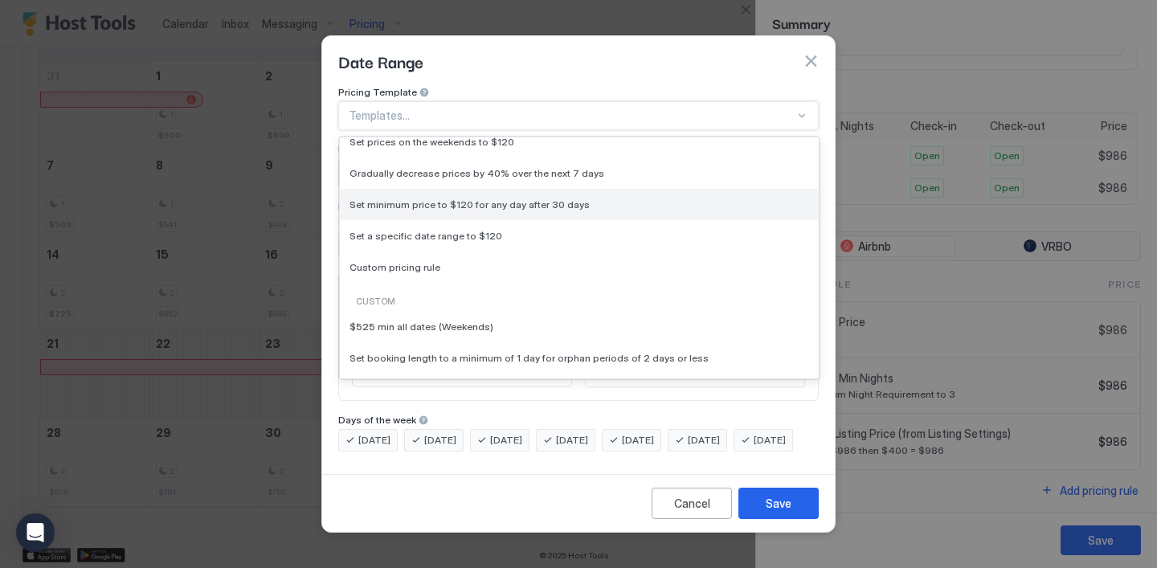
scroll to position [63, 0]
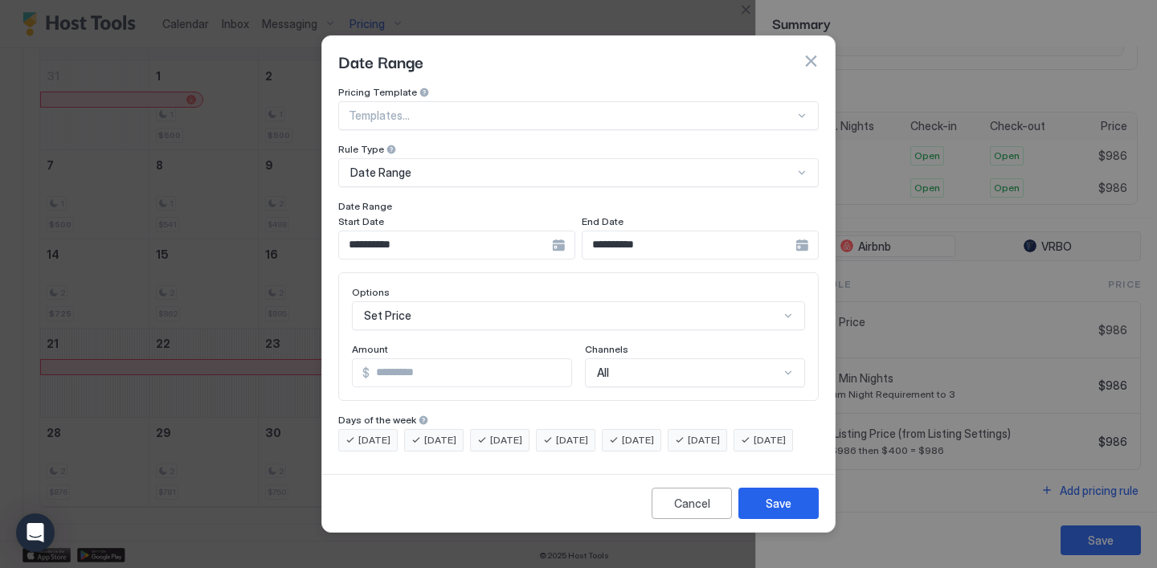
click at [610, 489] on div "Cancel Save" at bounding box center [578, 503] width 513 height 58
click at [667, 519] on button "Cancel" at bounding box center [692, 503] width 80 height 31
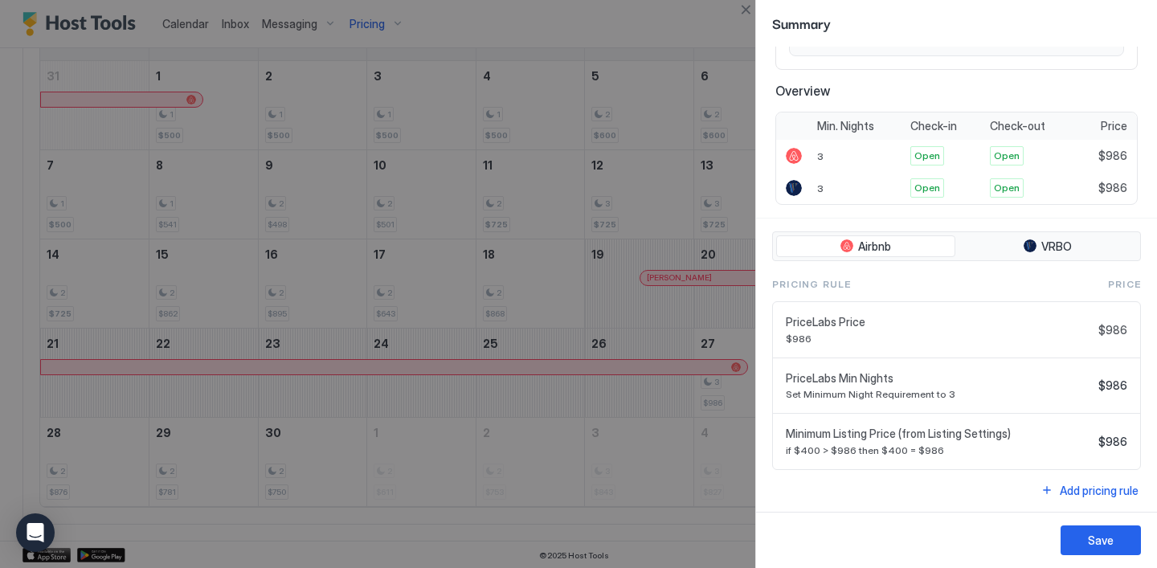
click at [872, 374] on span "PriceLabs Min Nights" at bounding box center [939, 378] width 306 height 14
drag, startPoint x: 786, startPoint y: 377, endPoint x: 911, endPoint y: 378, distance: 125.3
click at [911, 378] on span "PriceLabs Min Nights" at bounding box center [939, 378] width 306 height 14
click at [824, 153] on div "3" at bounding box center [858, 156] width 93 height 32
click at [825, 154] on div "3" at bounding box center [858, 156] width 93 height 32
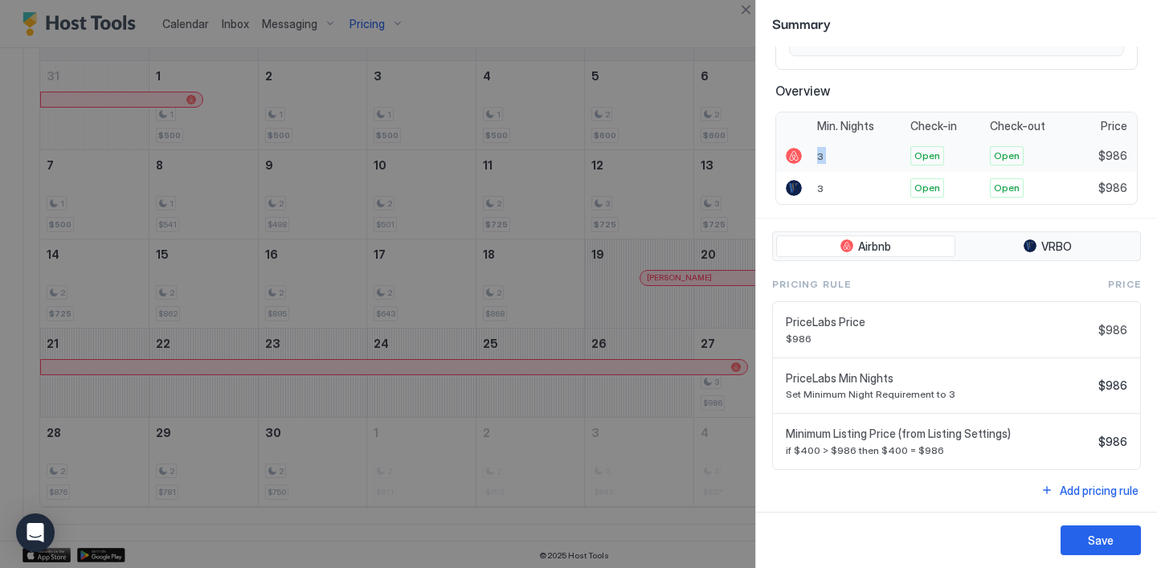
click at [825, 154] on div "3" at bounding box center [858, 156] width 93 height 32
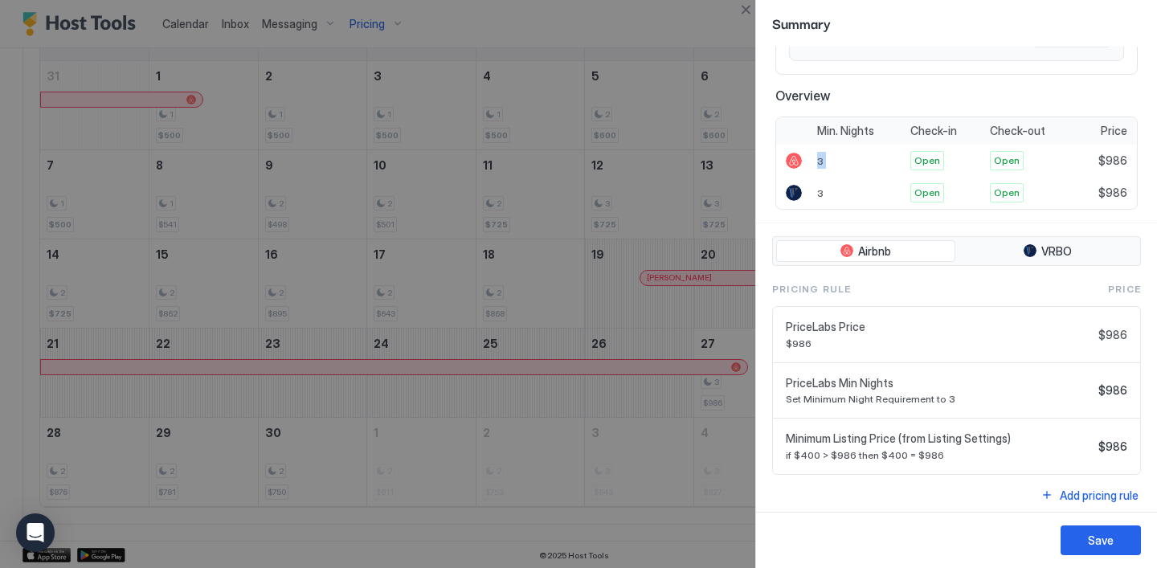
scroll to position [248, 0]
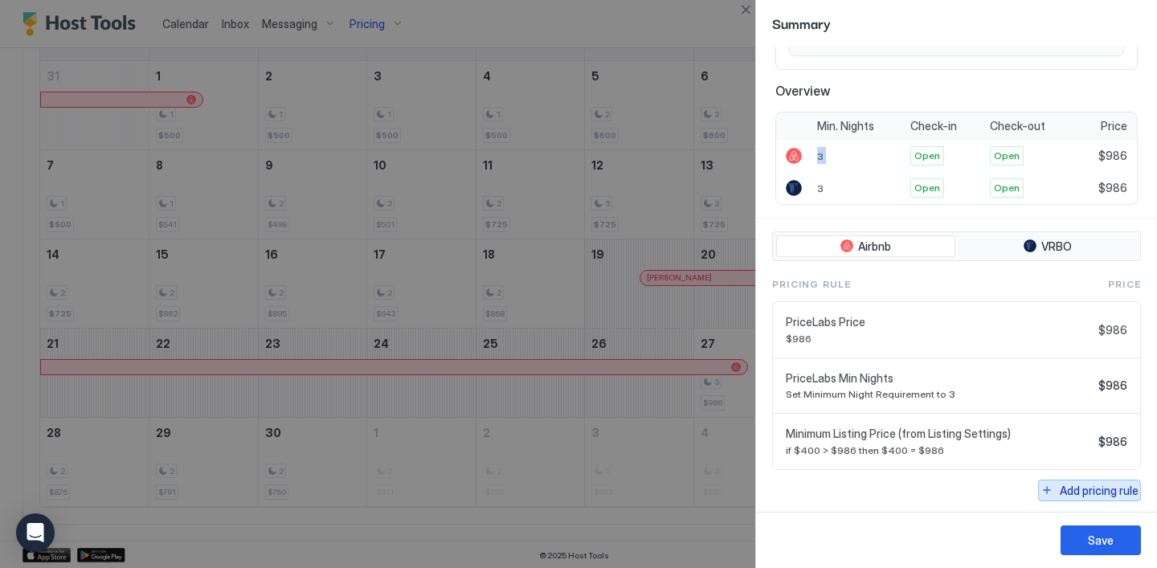
click at [1081, 483] on div "Add pricing rule" at bounding box center [1099, 490] width 79 height 17
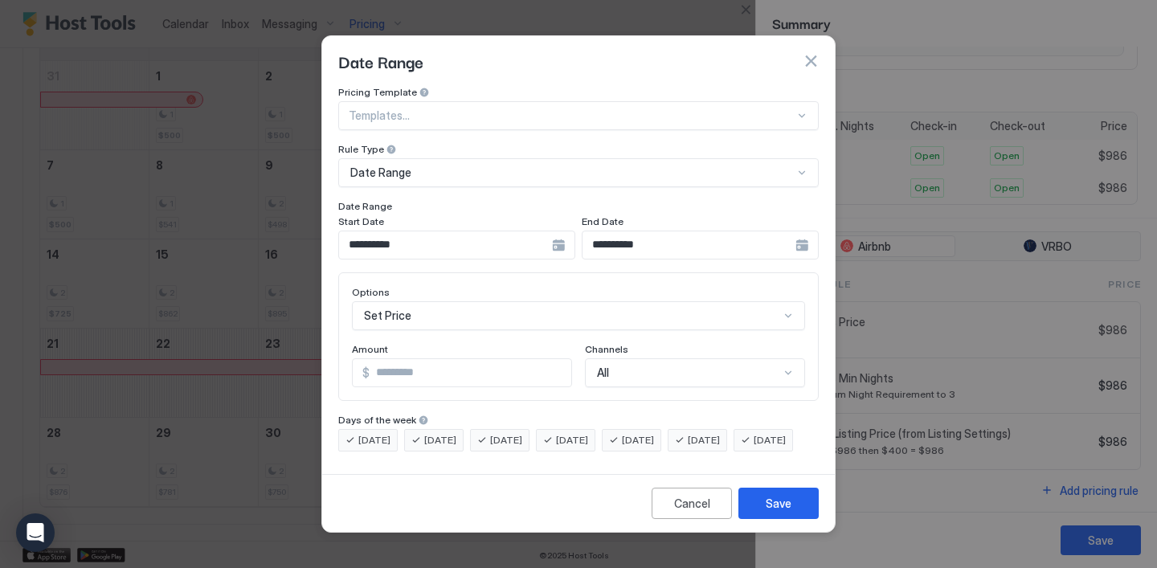
click at [611, 168] on div "Date Range" at bounding box center [578, 172] width 480 height 29
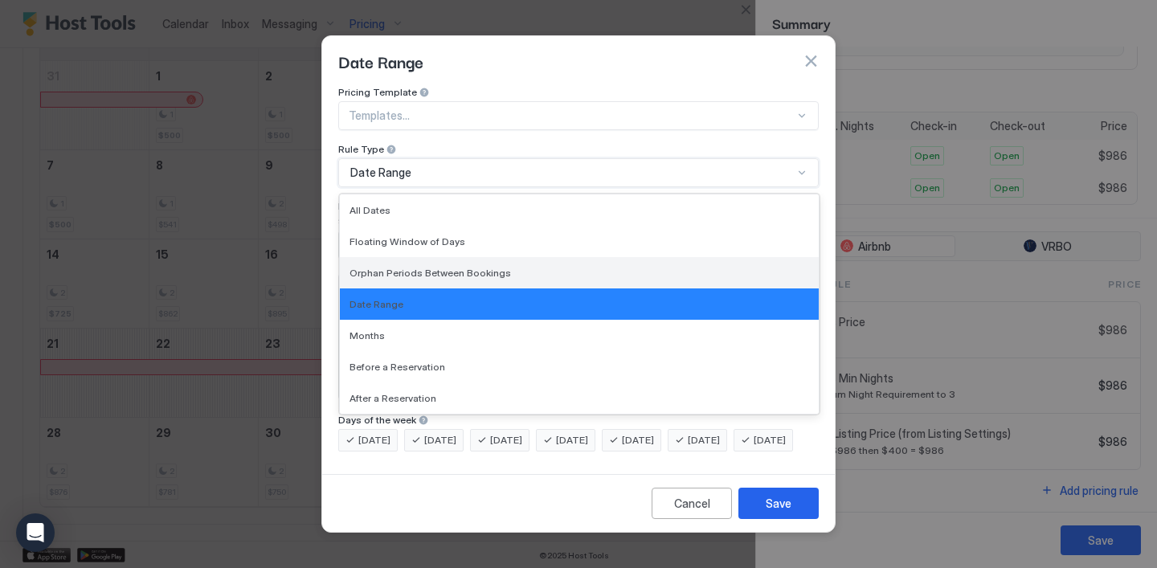
click at [562, 257] on div "Orphan Periods Between Bookings" at bounding box center [579, 272] width 479 height 31
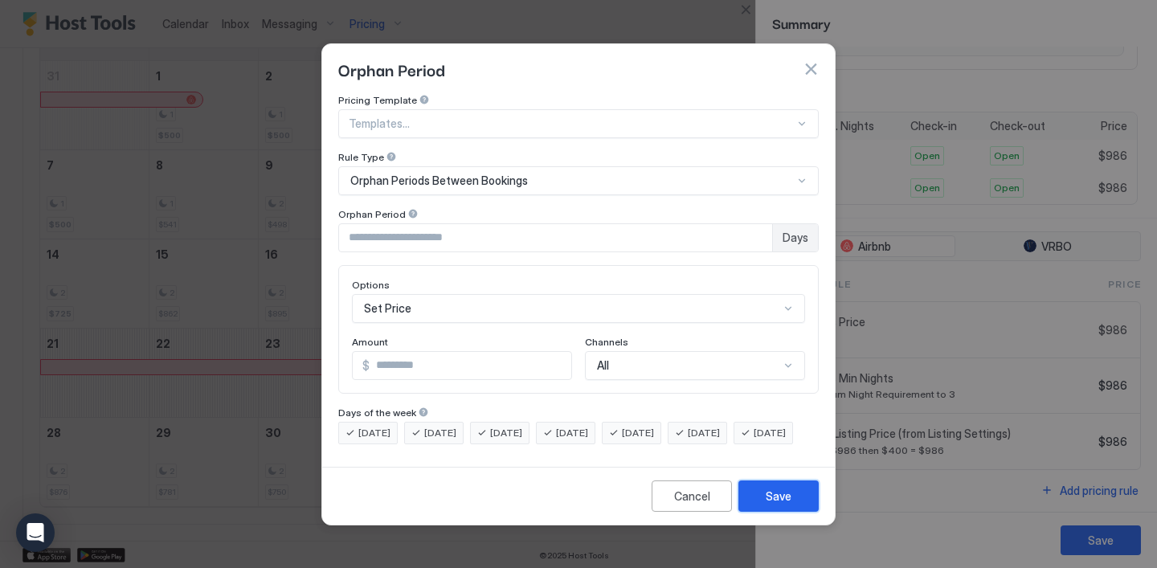
click at [783, 505] on div "Save" at bounding box center [779, 496] width 26 height 17
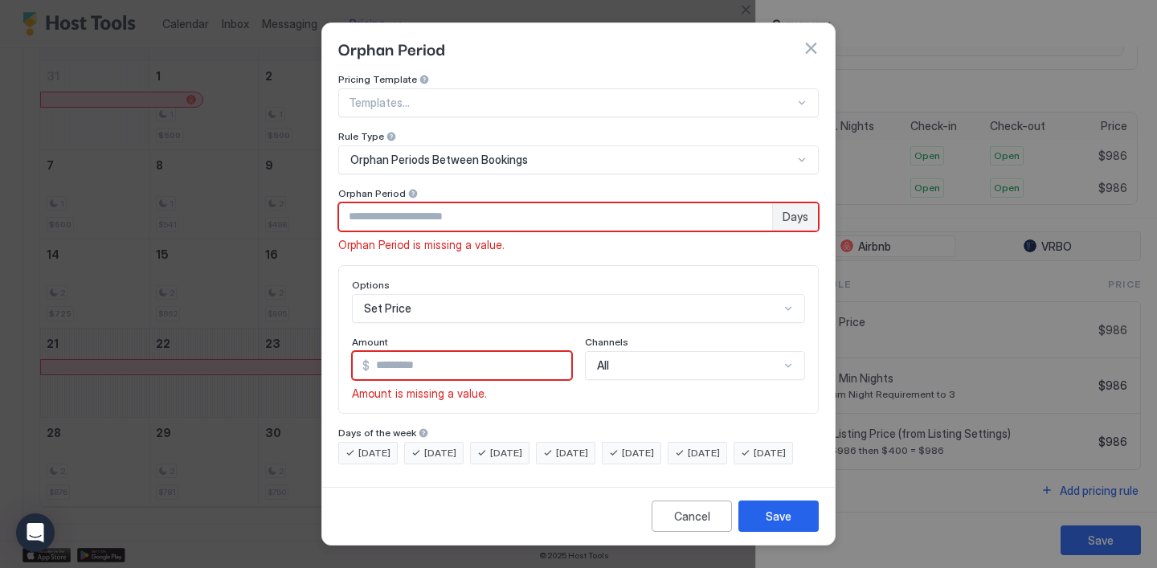
click at [598, 209] on input "*" at bounding box center [555, 216] width 433 height 27
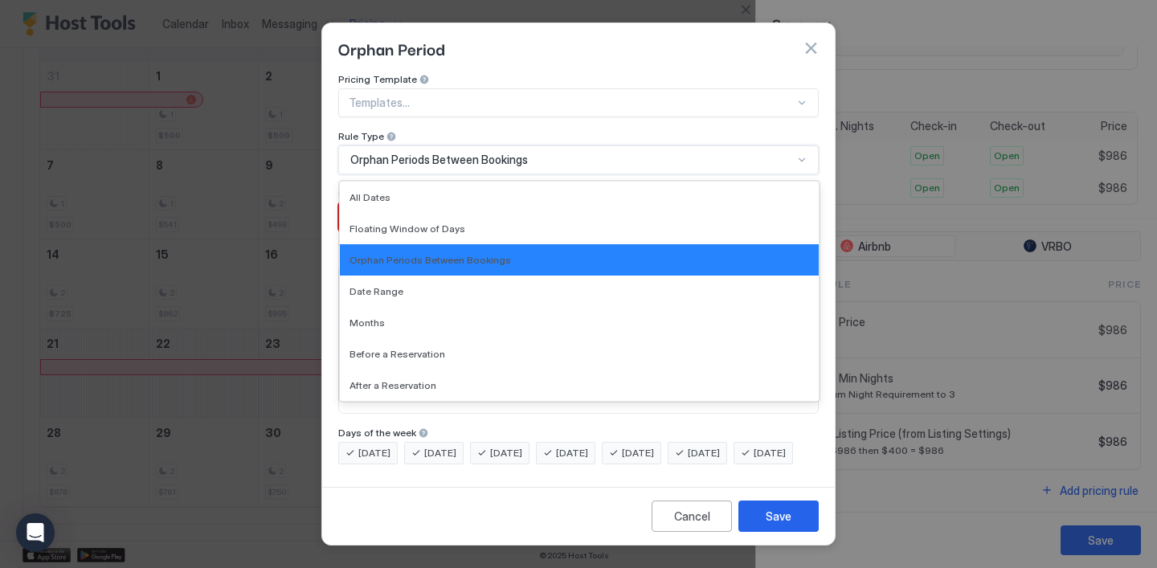
click at [572, 153] on div "Orphan Periods Between Bookings" at bounding box center [571, 160] width 443 height 14
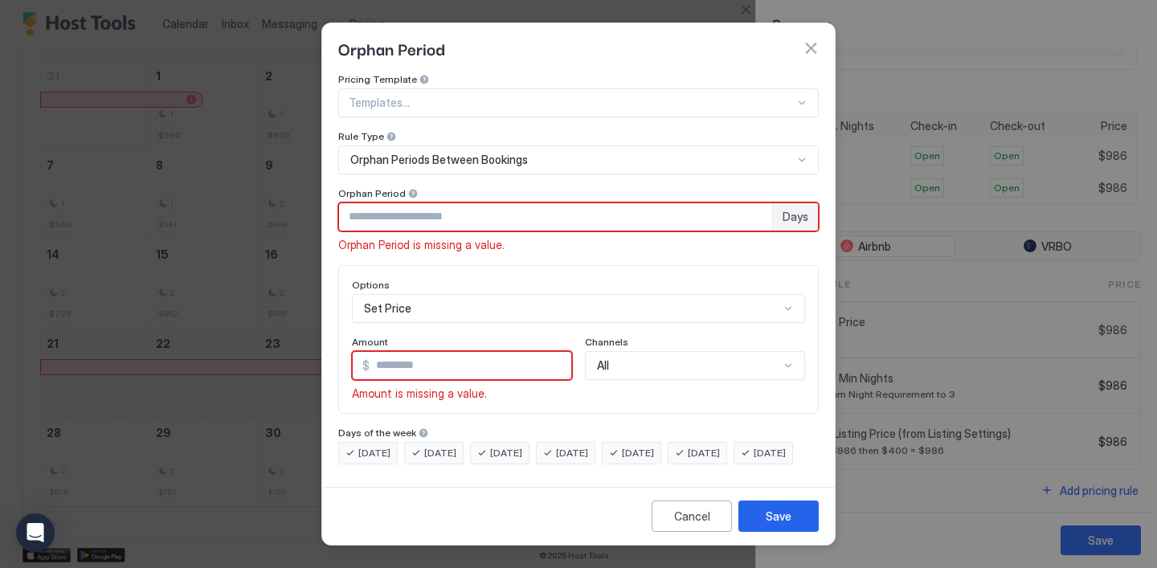
click at [549, 461] on div "[DATE] [DATE] [DATE] [DATE] [DATE] [DATE] [DATE]" at bounding box center [578, 453] width 480 height 22
click at [541, 294] on div "Set Price" at bounding box center [578, 308] width 453 height 29
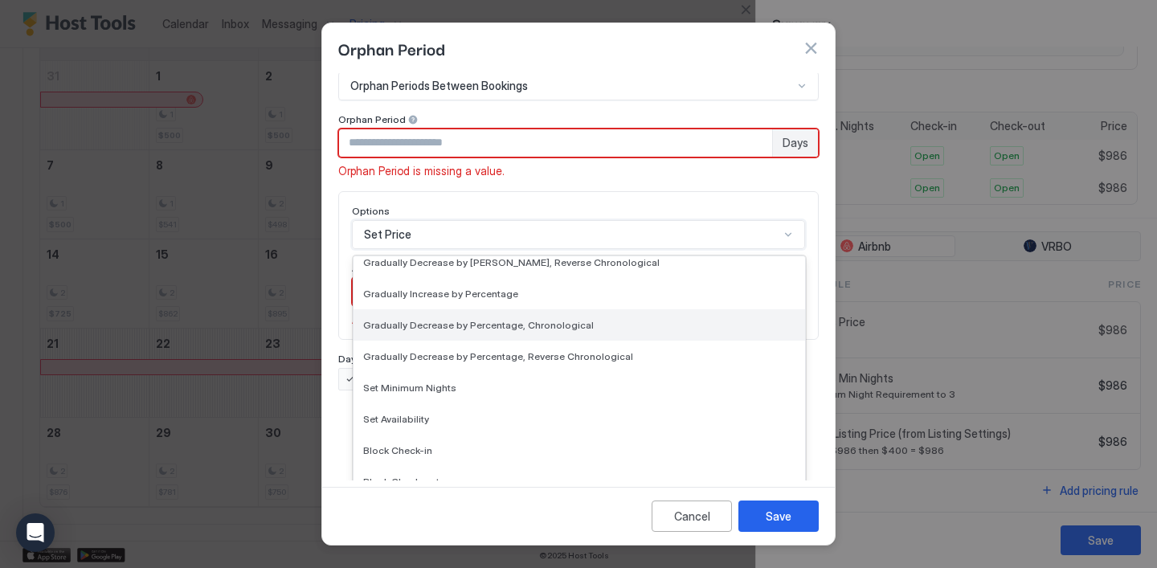
scroll to position [292, 0]
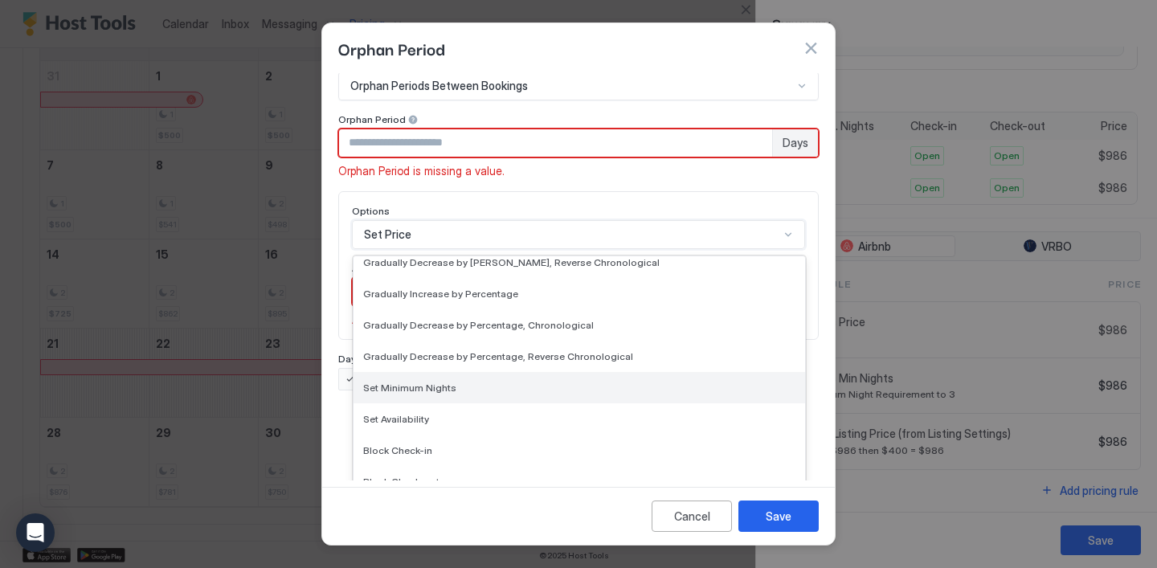
click at [517, 372] on div "Set Minimum Nights" at bounding box center [578, 387] width 451 height 31
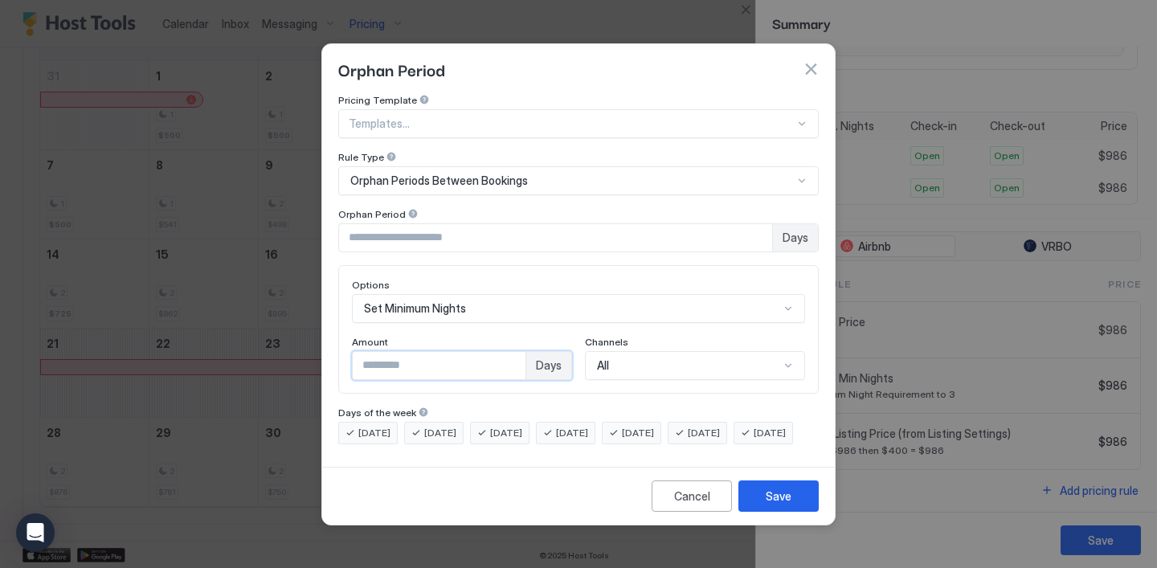
click at [488, 352] on input "*" at bounding box center [439, 365] width 173 height 27
type input "*"
drag, startPoint x: 790, startPoint y: 507, endPoint x: 714, endPoint y: 304, distance: 216.8
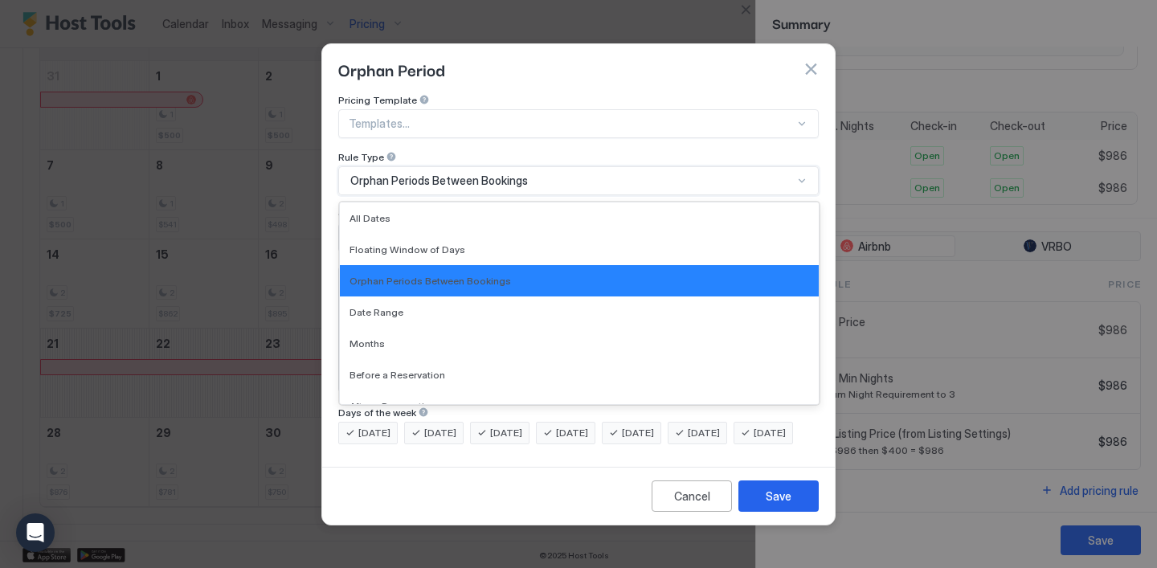
click at [627, 174] on div "Orphan Periods Between Bookings" at bounding box center [571, 181] width 443 height 14
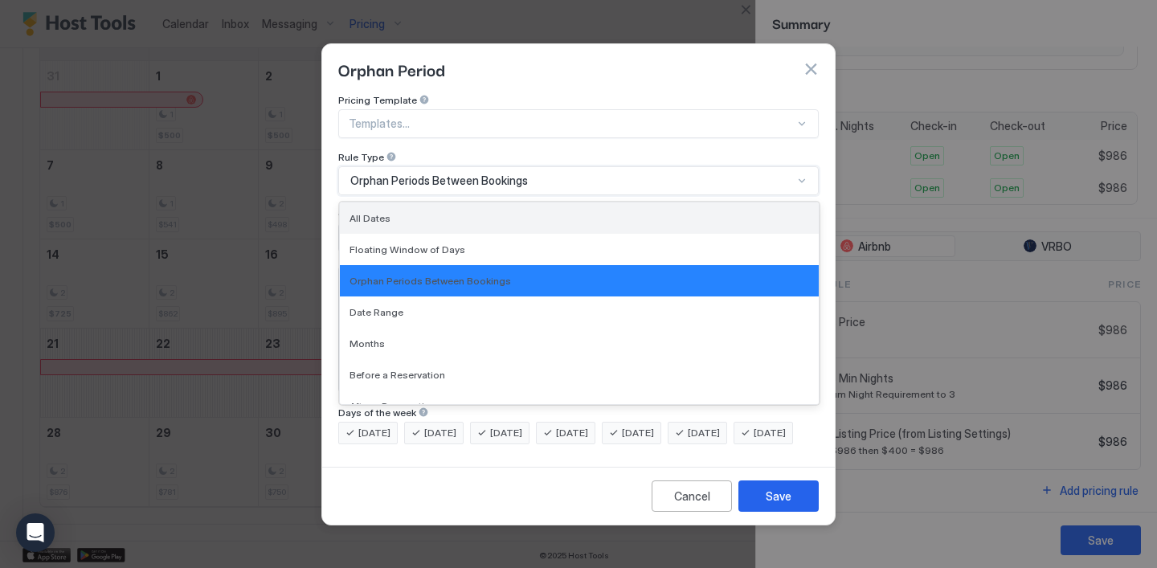
click at [607, 212] on div "All Dates" at bounding box center [579, 218] width 460 height 12
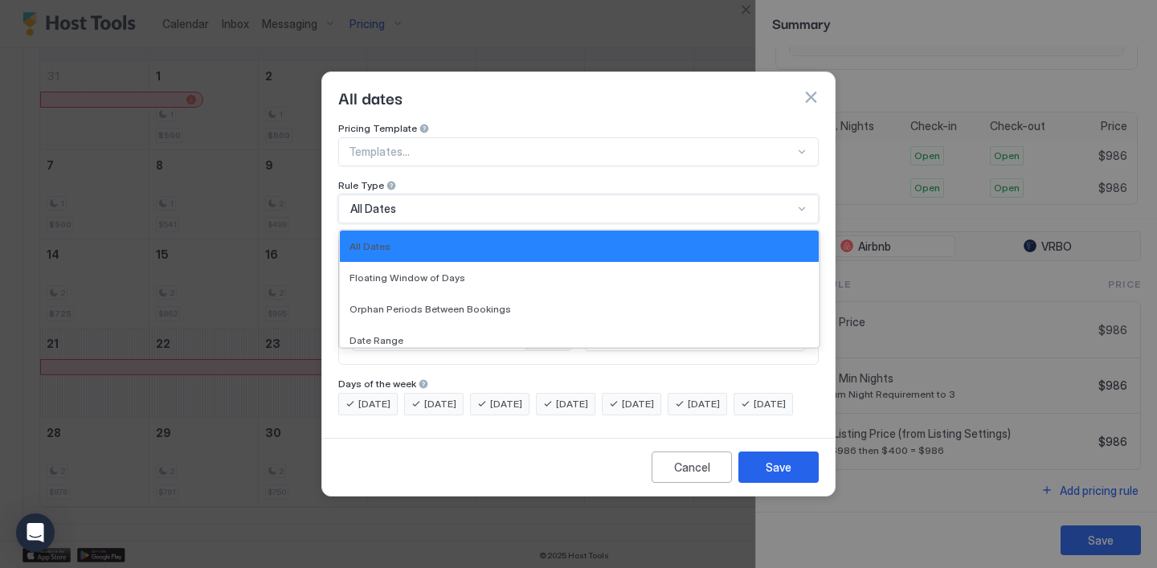
click at [619, 202] on div "All Dates" at bounding box center [571, 209] width 443 height 14
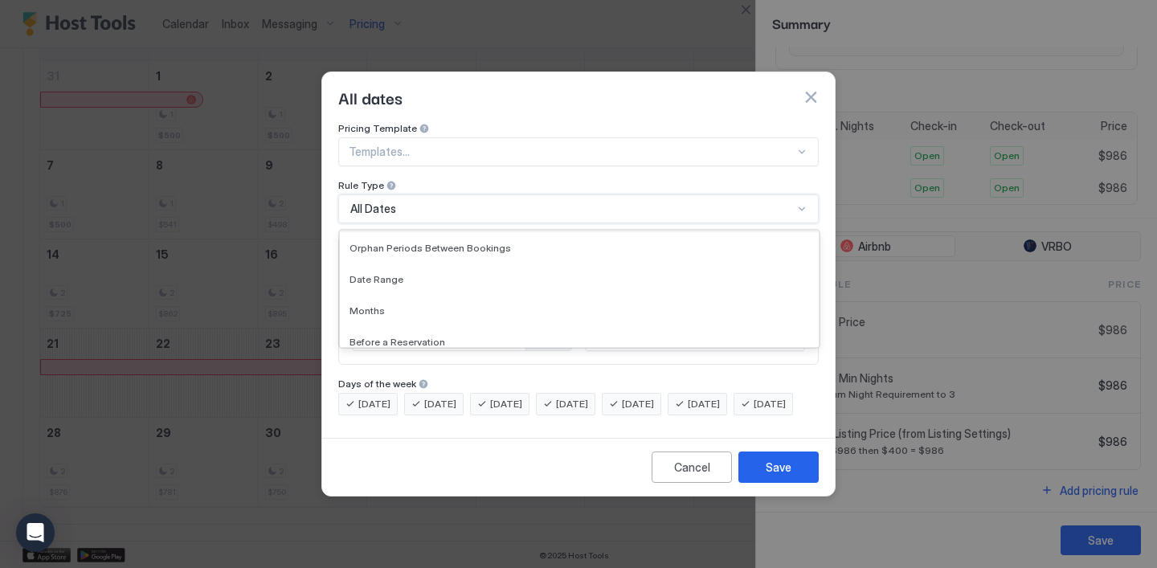
scroll to position [103, 0]
click at [578, 85] on div "All dates" at bounding box center [578, 97] width 480 height 24
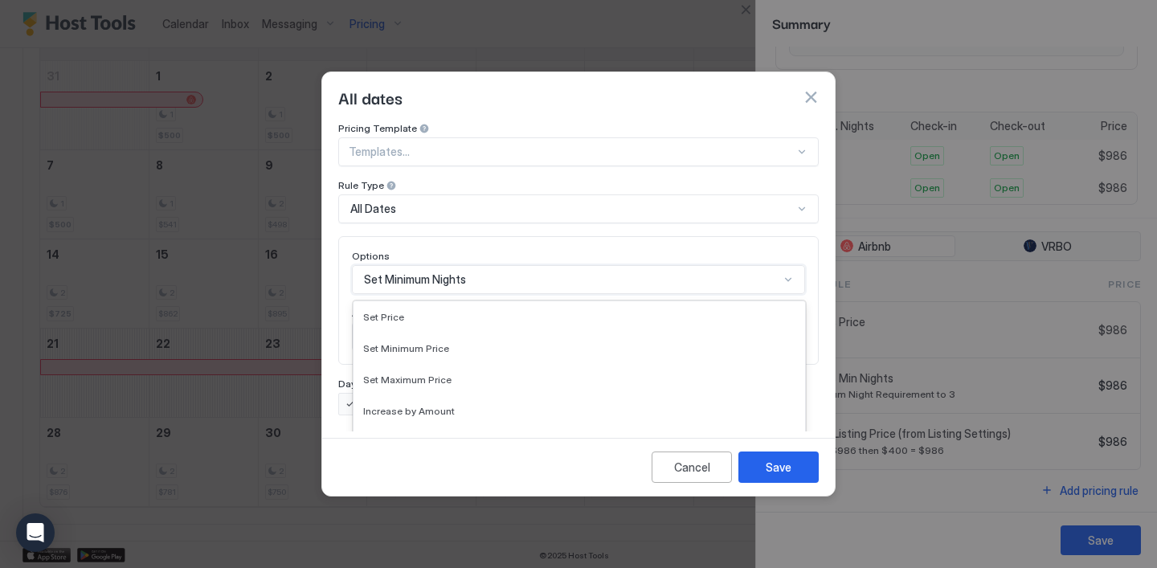
click at [559, 279] on div "Gradually Decrease by [PERSON_NAME], Reverse Chronological, 10 of 17. 17 result…" at bounding box center [578, 279] width 453 height 29
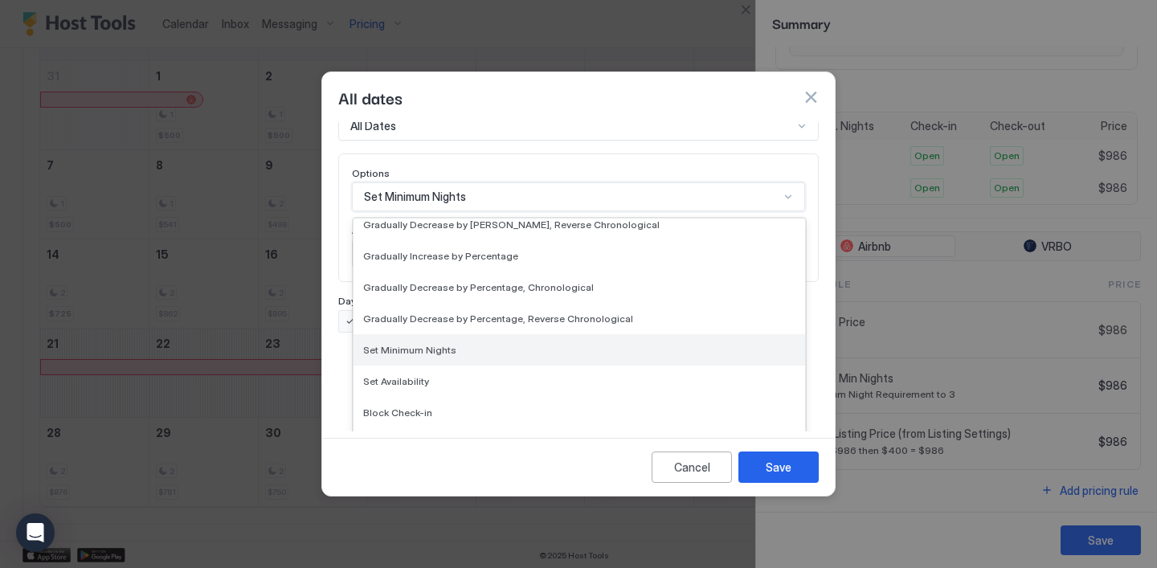
scroll to position [292, 0]
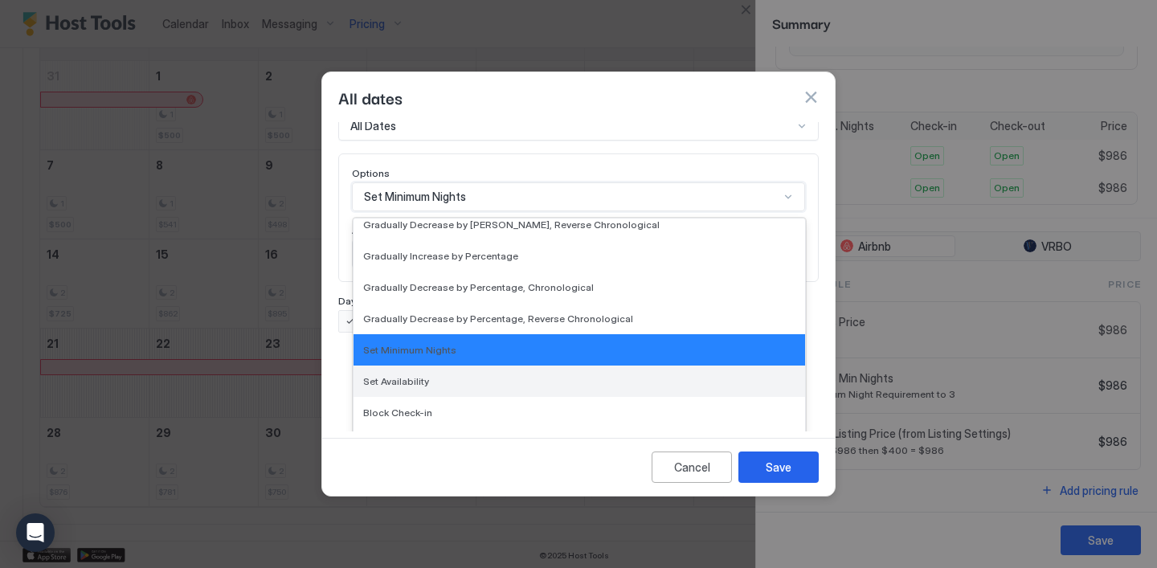
click at [554, 375] on div "Set Availability" at bounding box center [579, 381] width 432 height 12
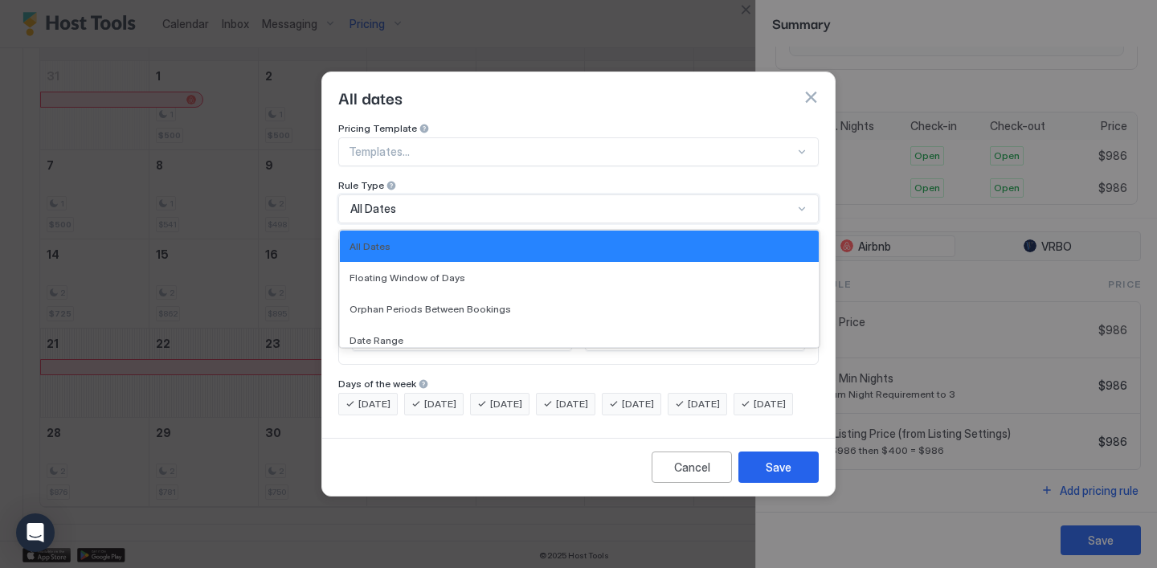
click at [545, 194] on div "All Dates" at bounding box center [578, 208] width 480 height 29
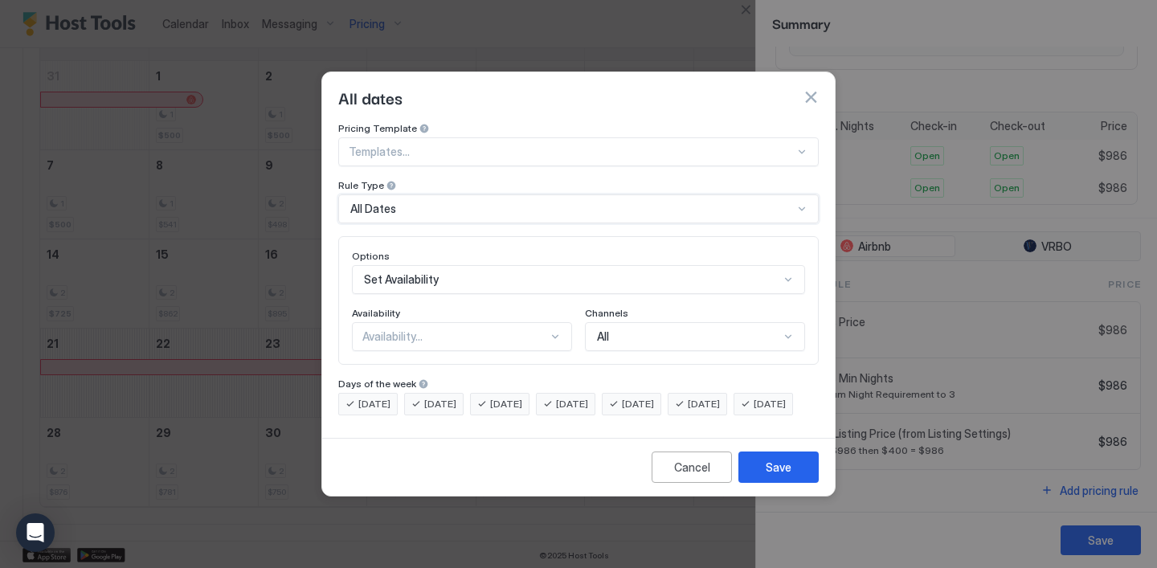
click at [524, 202] on div "All Dates" at bounding box center [571, 209] width 443 height 14
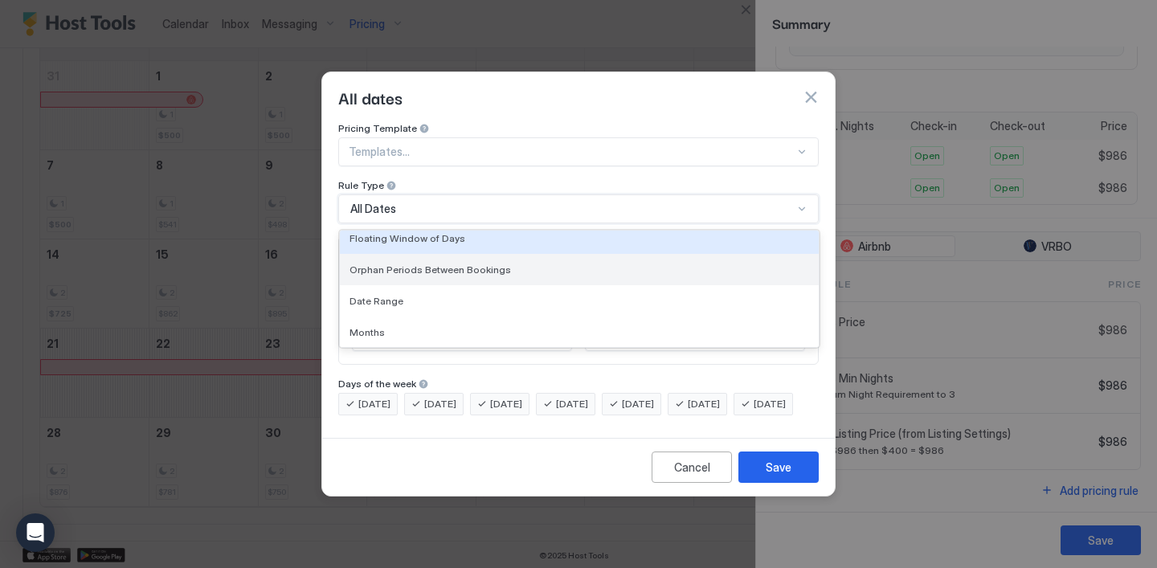
scroll to position [41, 0]
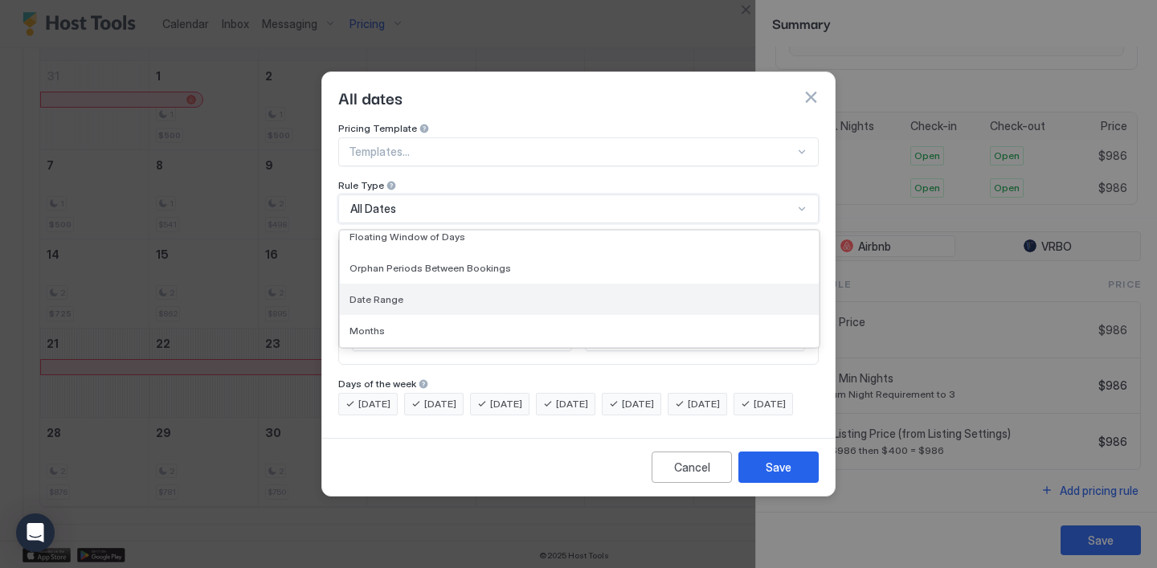
click at [516, 293] on div "Date Range" at bounding box center [579, 299] width 460 height 12
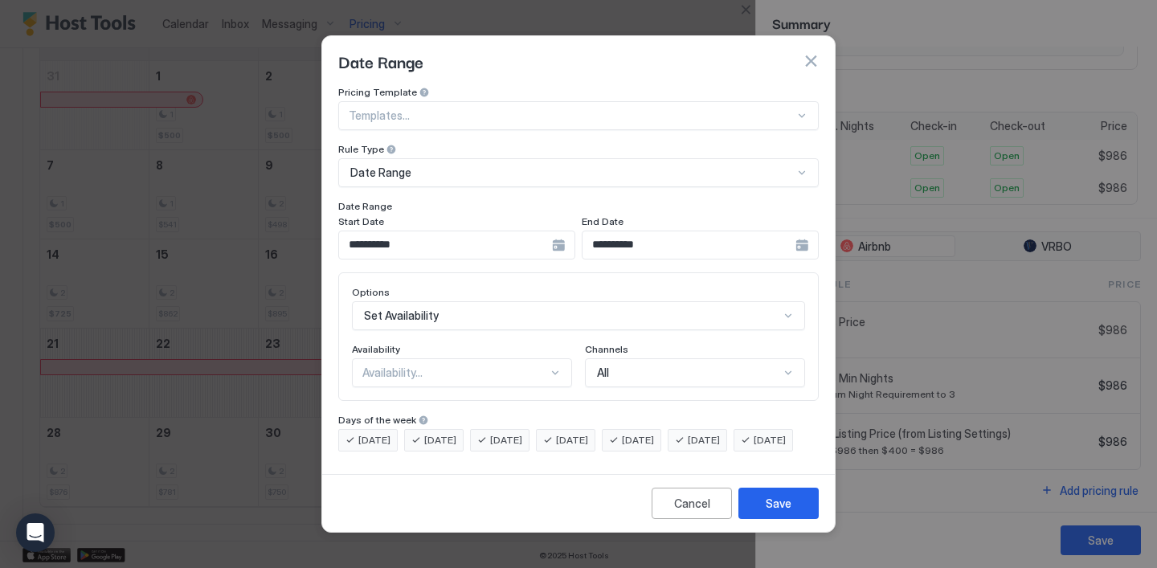
click at [556, 231] on div "**********" at bounding box center [456, 245] width 237 height 29
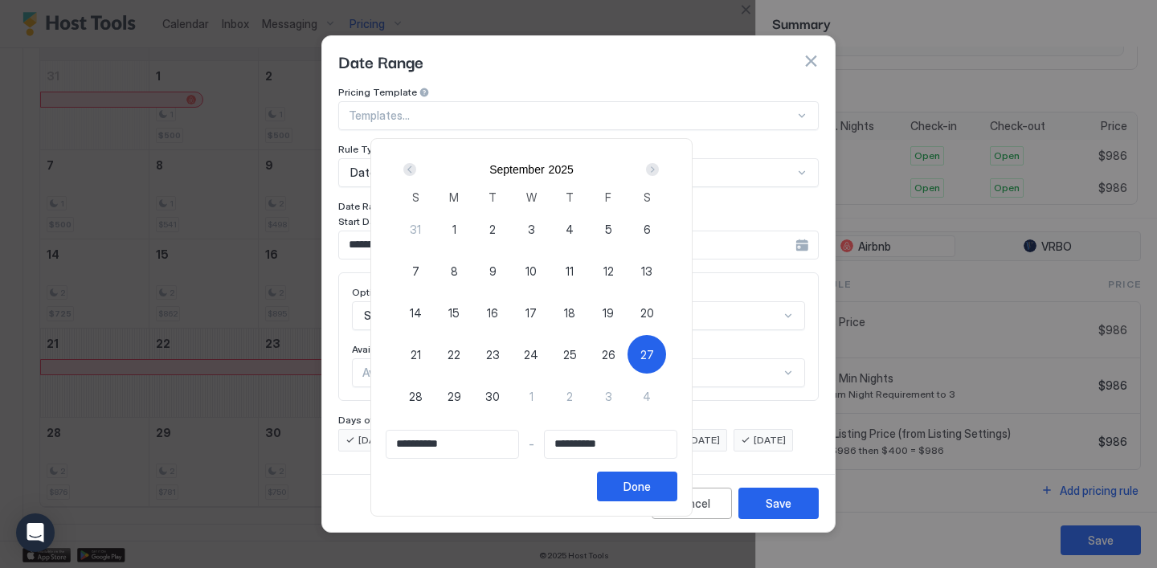
click at [720, 86] on div at bounding box center [578, 284] width 1157 height 568
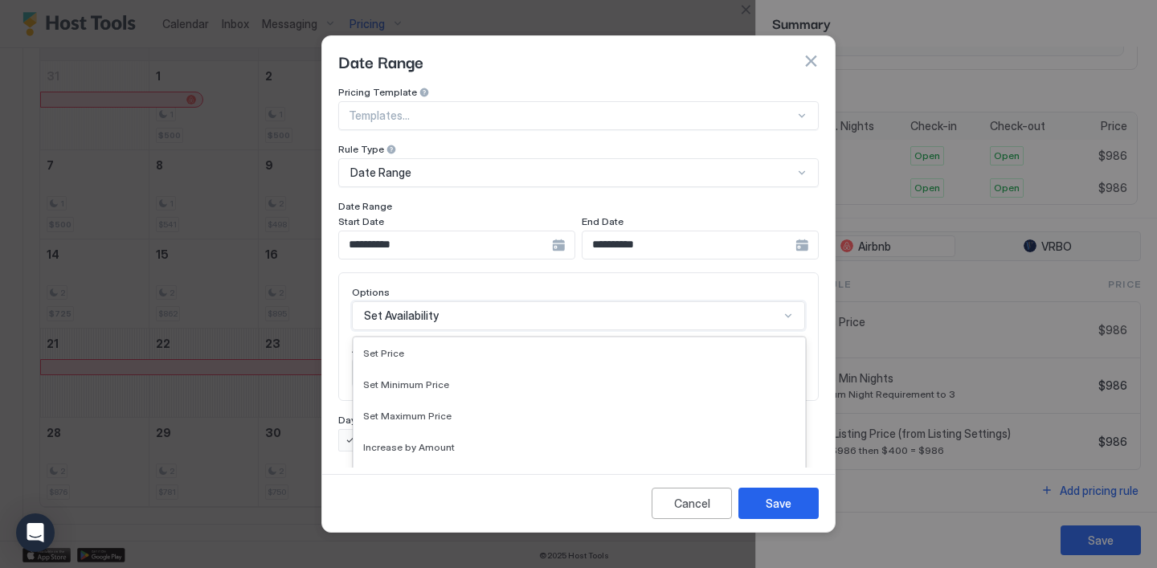
click at [537, 305] on div "Set Availability selected, 15 of 17. 17 results available. Use Up and Down to c…" at bounding box center [578, 315] width 453 height 29
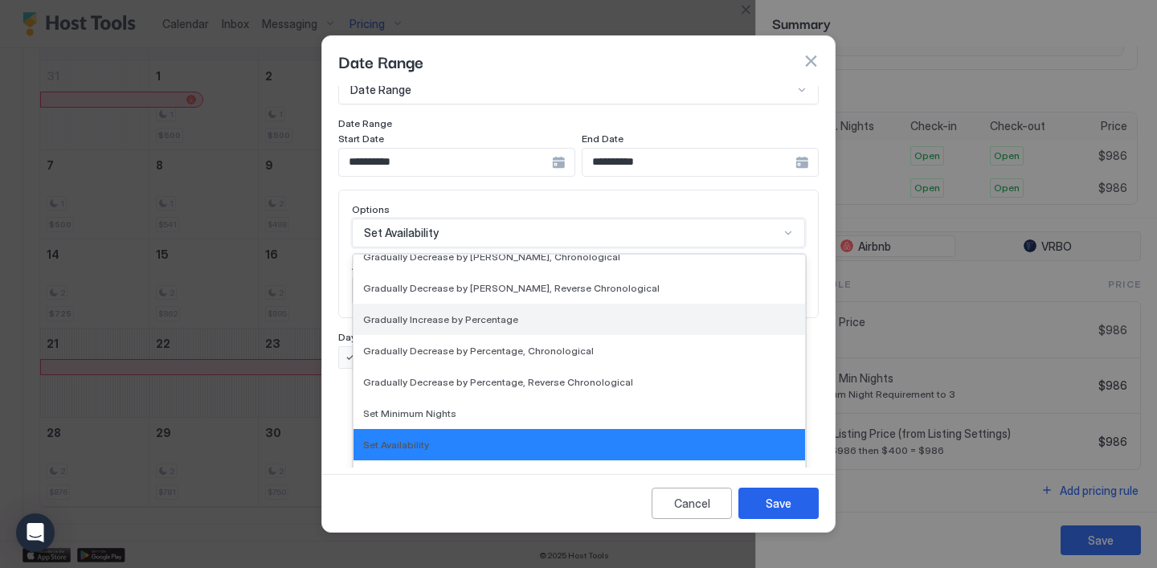
scroll to position [261, 0]
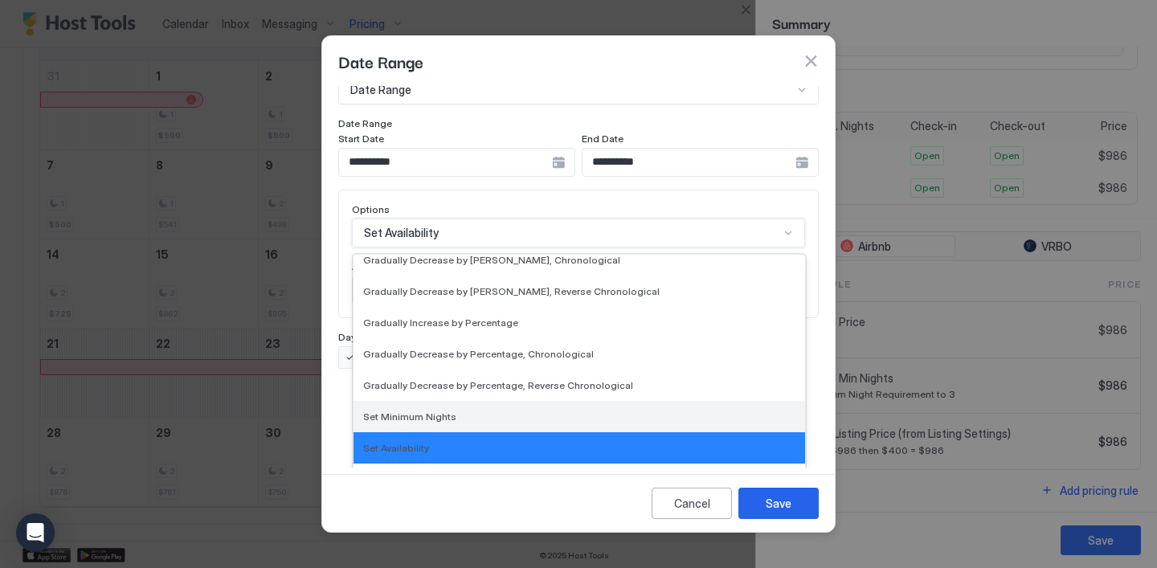
click at [522, 411] on div "Set Minimum Nights" at bounding box center [579, 417] width 432 height 12
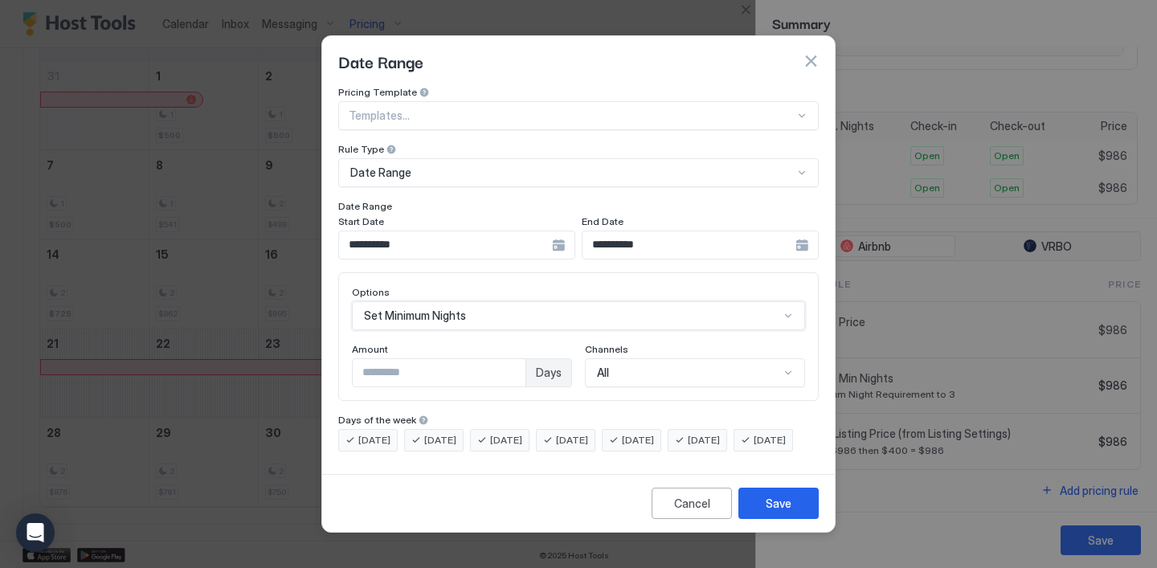
scroll to position [0, 0]
click at [775, 512] on div "Save" at bounding box center [779, 503] width 26 height 17
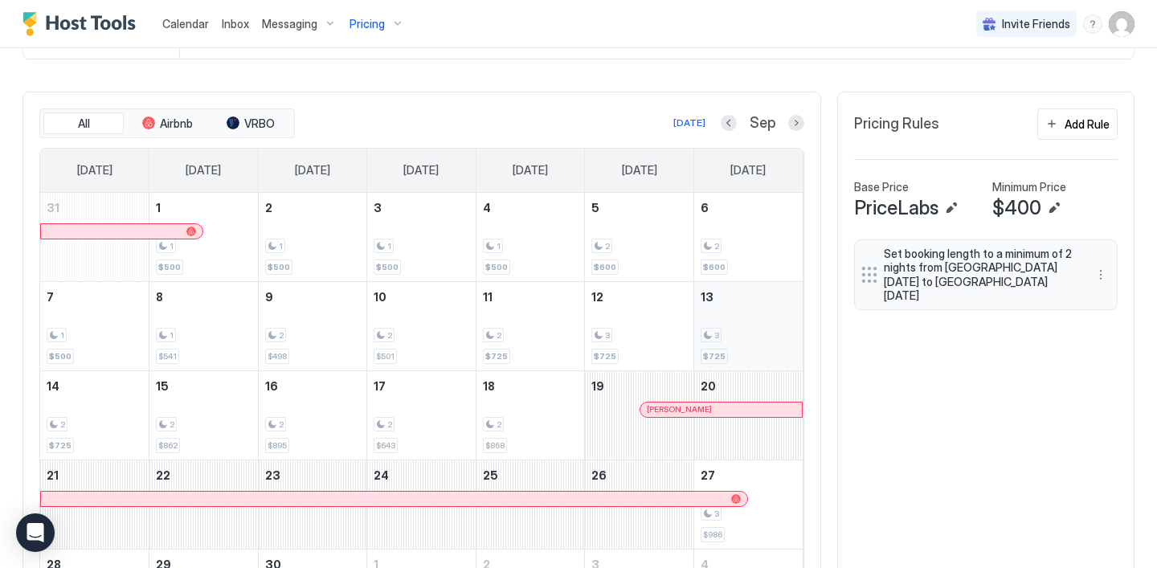
scroll to position [458, 0]
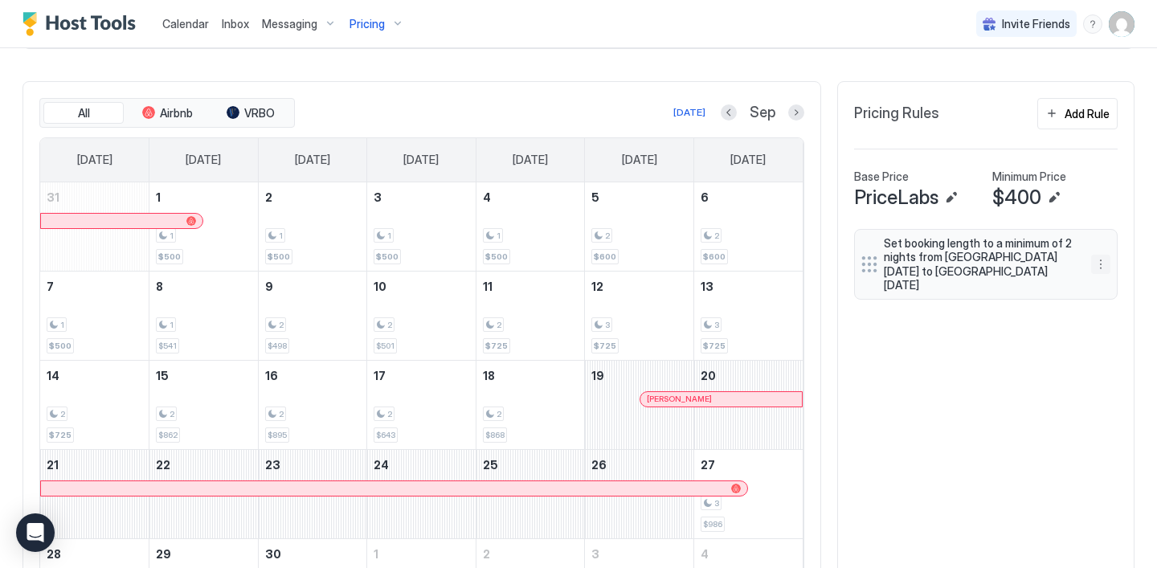
click at [1099, 255] on button "More options" at bounding box center [1100, 264] width 19 height 19
click at [1108, 271] on div "Edit" at bounding box center [1122, 279] width 60 height 26
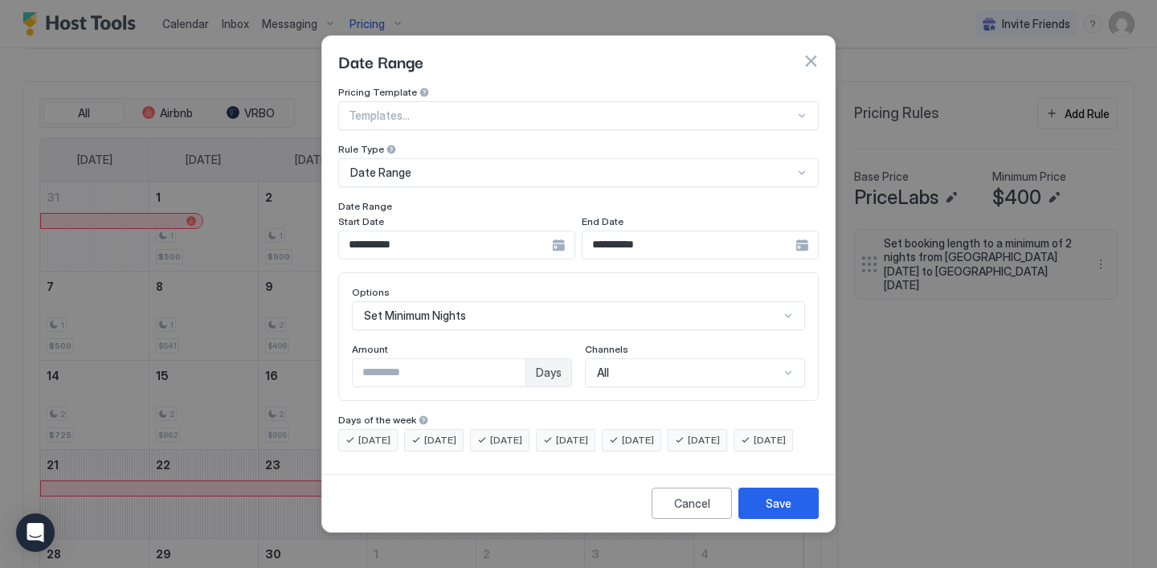
click at [552, 231] on input "**********" at bounding box center [445, 244] width 213 height 27
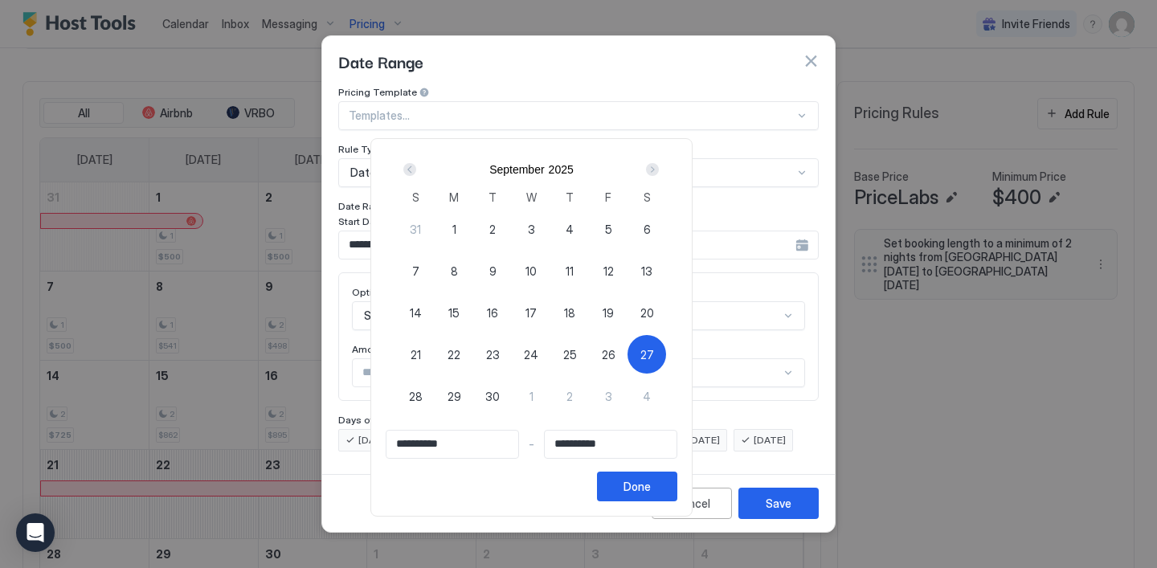
click at [423, 399] on span "28" at bounding box center [416, 396] width 14 height 17
type input "**********"
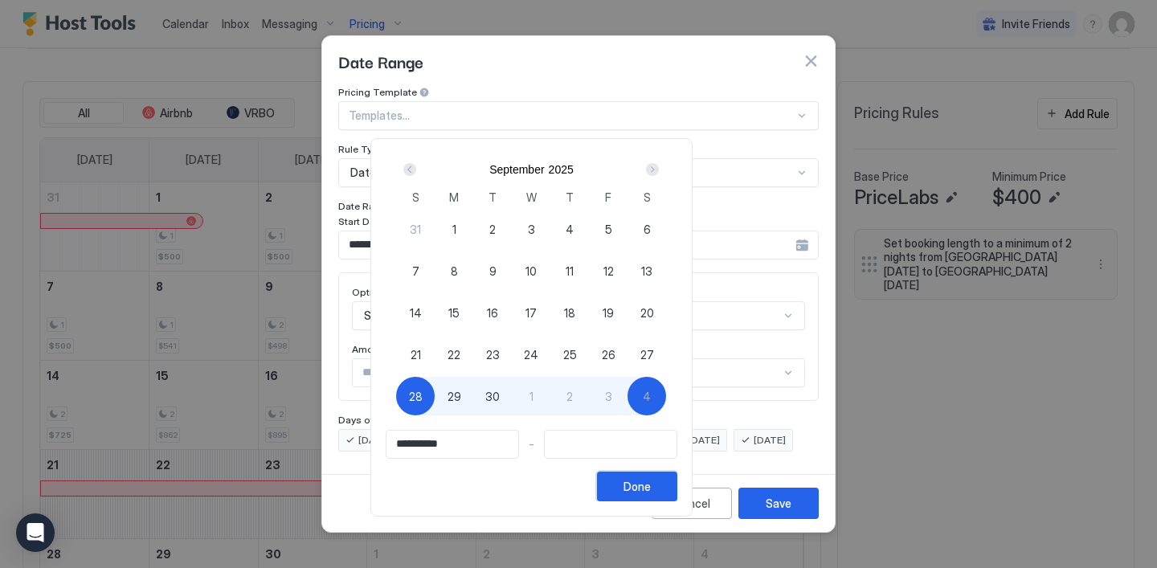
click at [651, 484] on div "Done" at bounding box center [636, 486] width 27 height 17
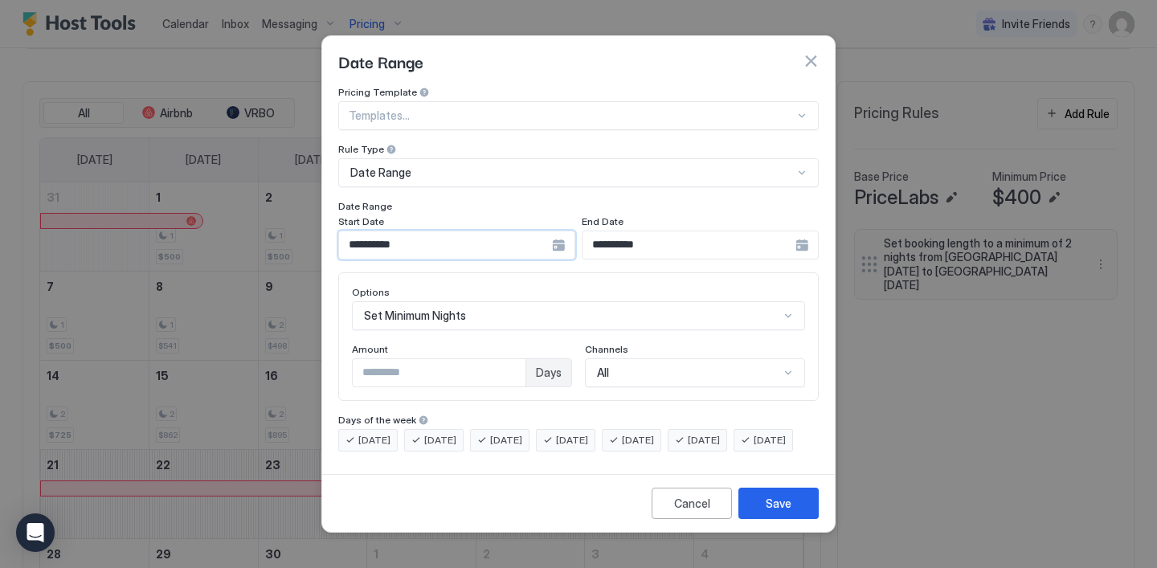
click at [529, 233] on input "**********" at bounding box center [445, 244] width 213 height 27
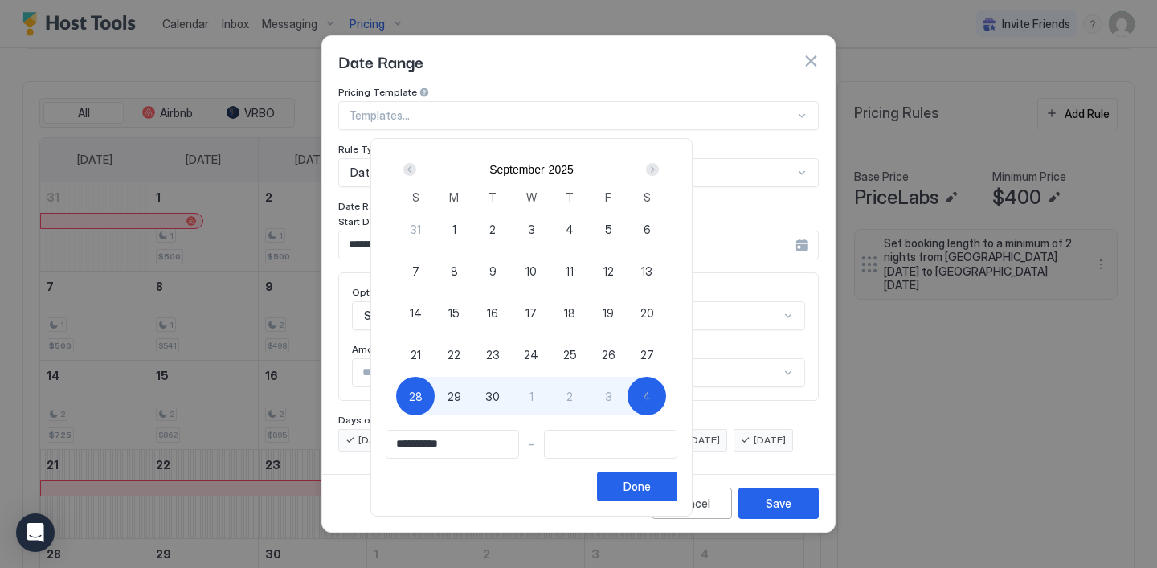
click at [654, 357] on span "27" at bounding box center [647, 354] width 14 height 17
type input "**********"
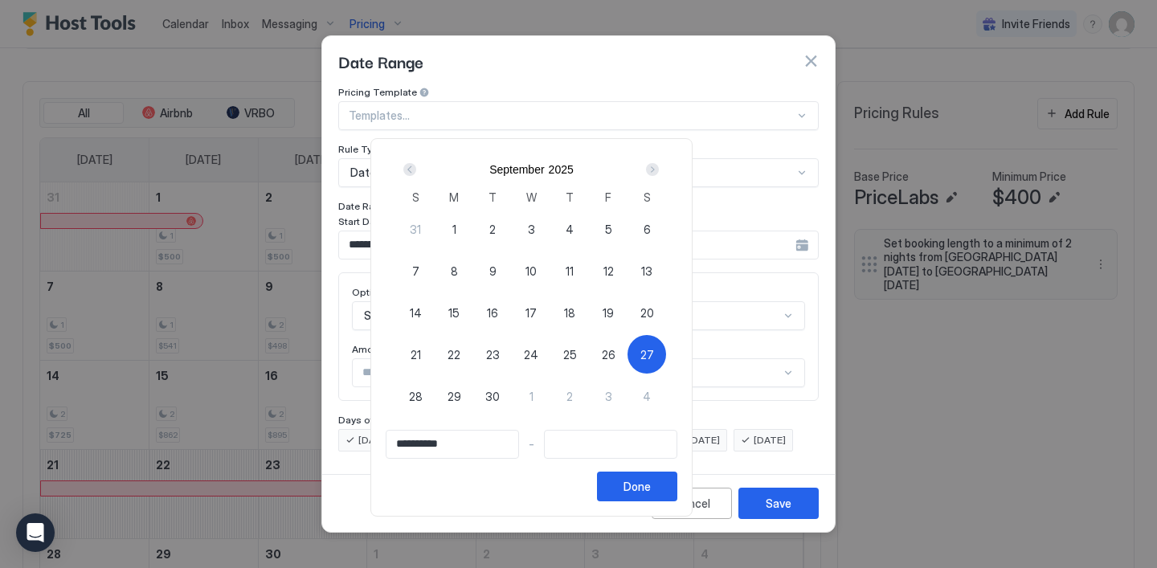
type input "**********"
click at [423, 404] on span "28" at bounding box center [416, 396] width 14 height 17
type input "**********"
click at [677, 492] on button "Done" at bounding box center [637, 487] width 80 height 30
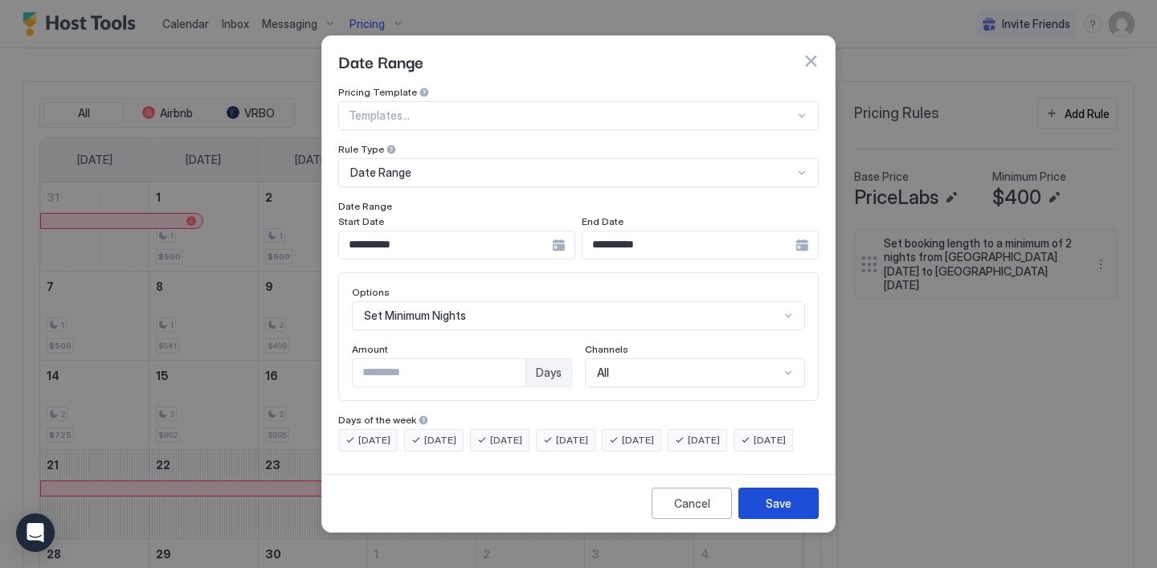
click at [763, 505] on button "Save" at bounding box center [778, 503] width 80 height 31
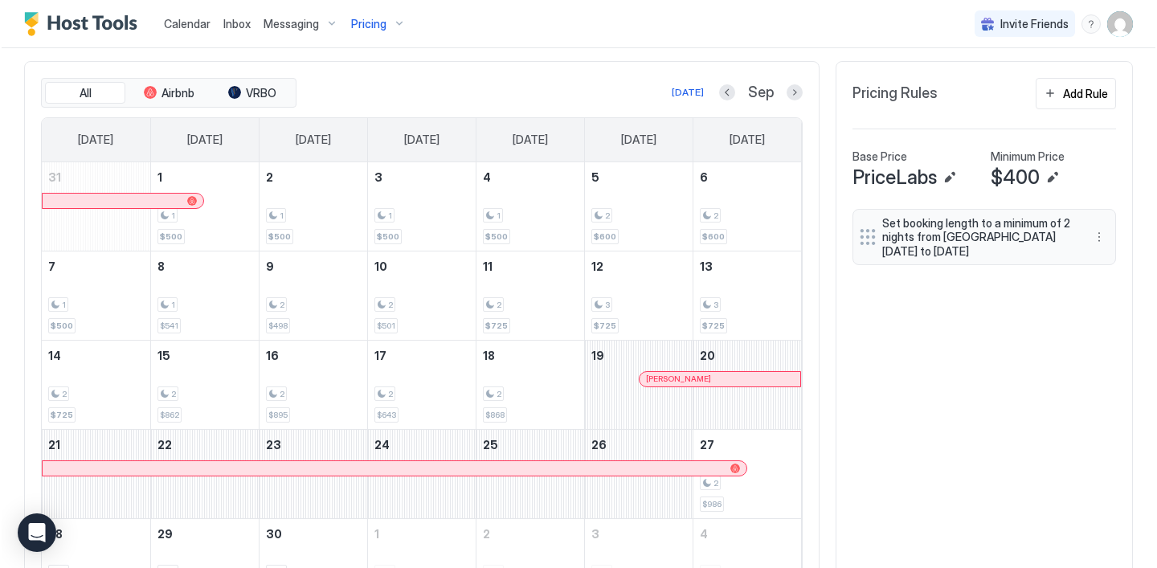
scroll to position [803045, 802428]
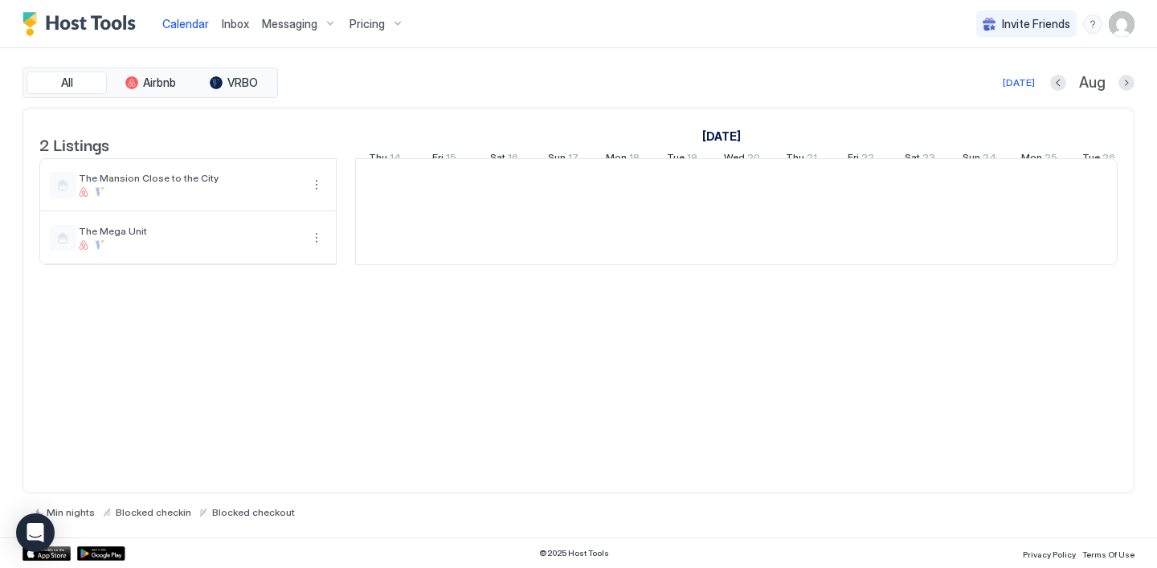
scroll to position [0, 893]
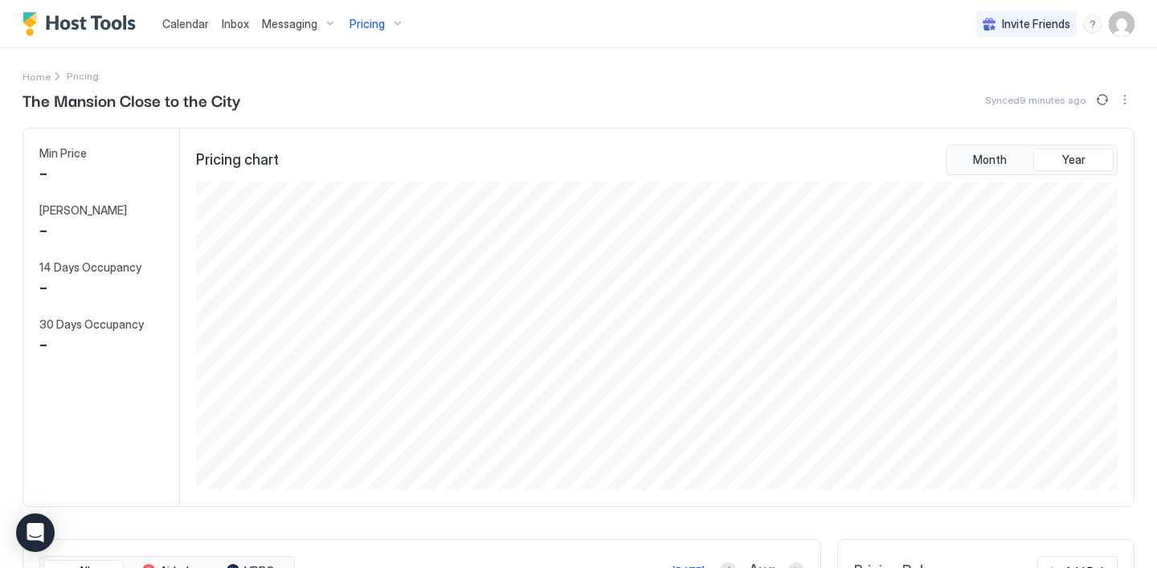
scroll to position [308, 925]
